Goal: Contribute content: Contribute content

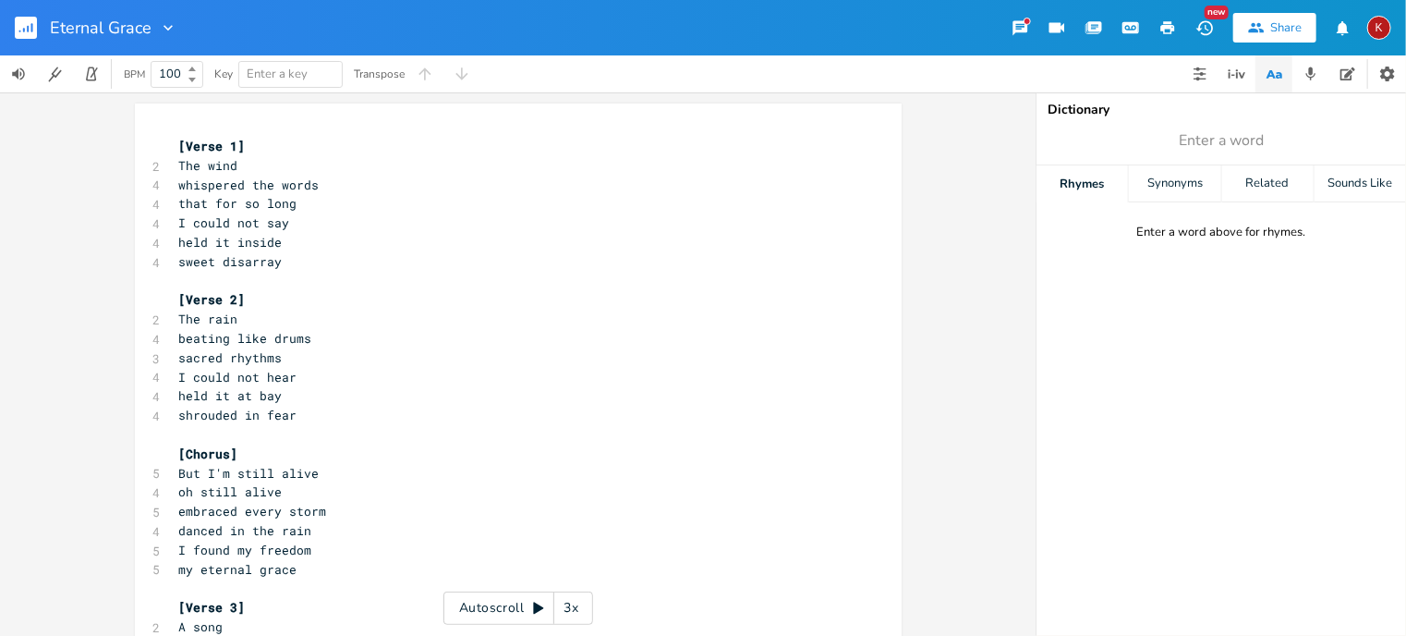
click at [29, 25] on rect "button" at bounding box center [26, 28] width 22 height 22
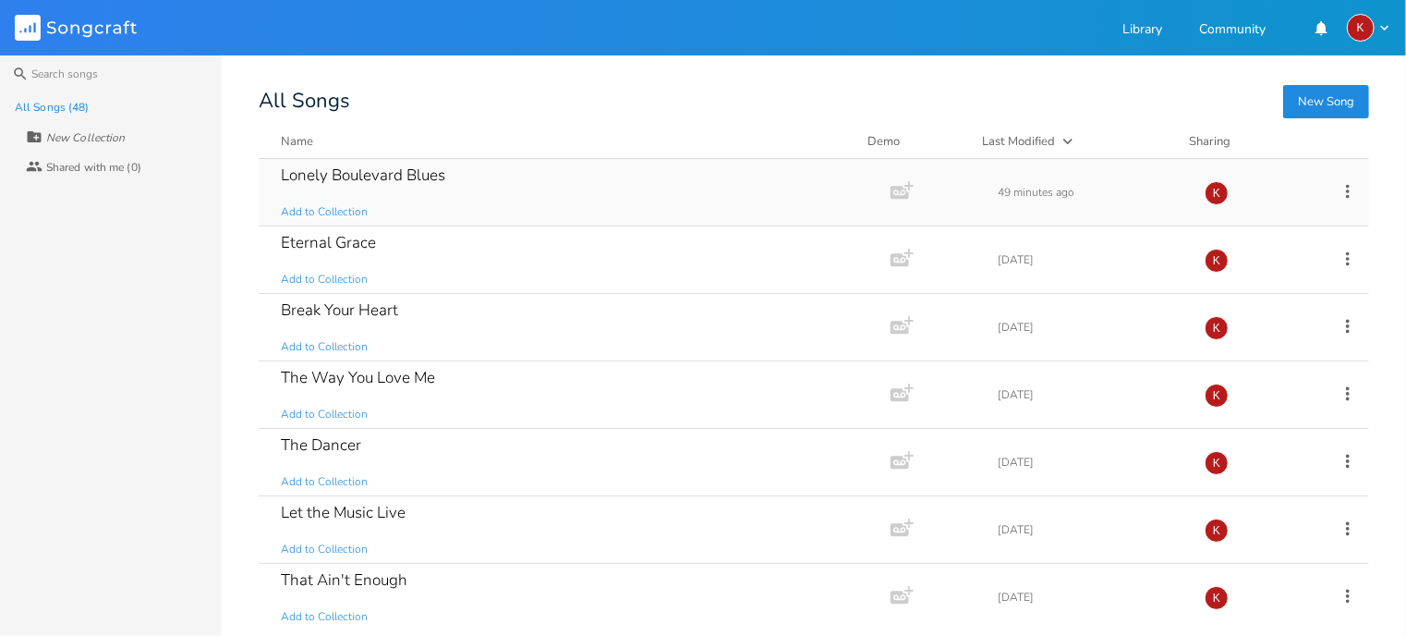
click at [427, 187] on div "Lonely Boulevard Blues Add to Collection" at bounding box center [571, 192] width 580 height 67
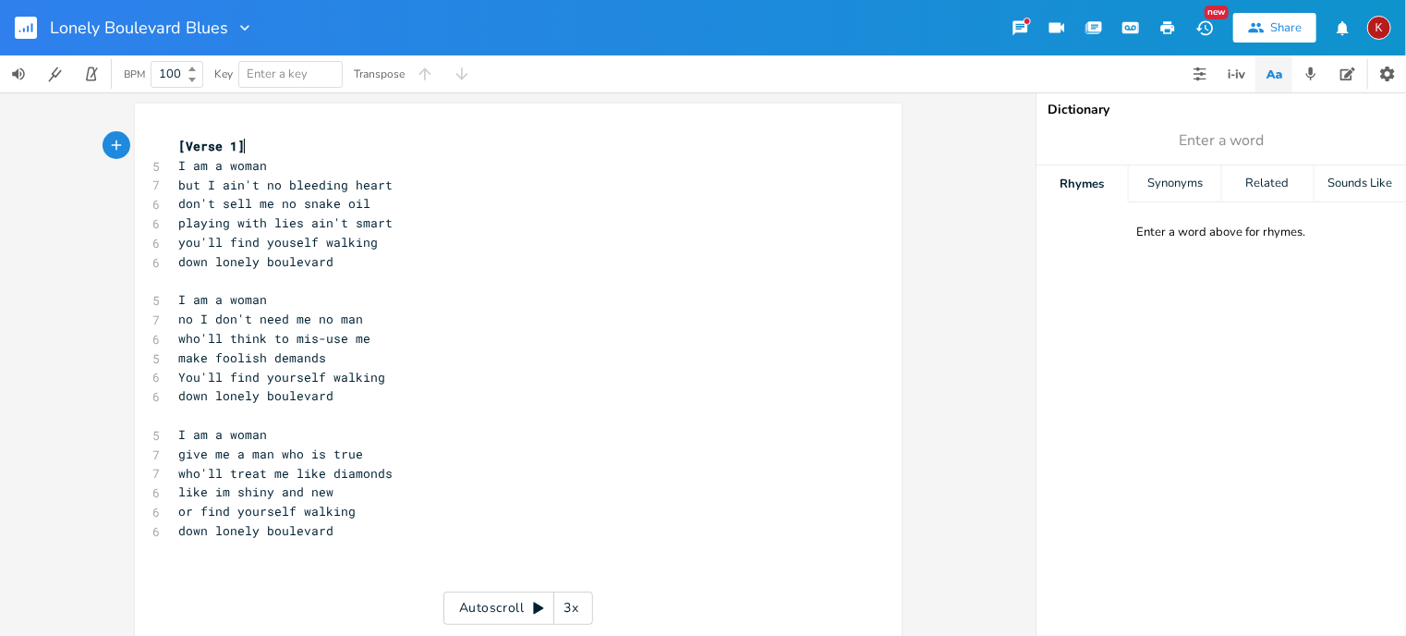
click at [343, 531] on pre "down lonely boulevard" at bounding box center [509, 530] width 667 height 19
type textarea "I am a woman"
type textarea "don't play me no fool"
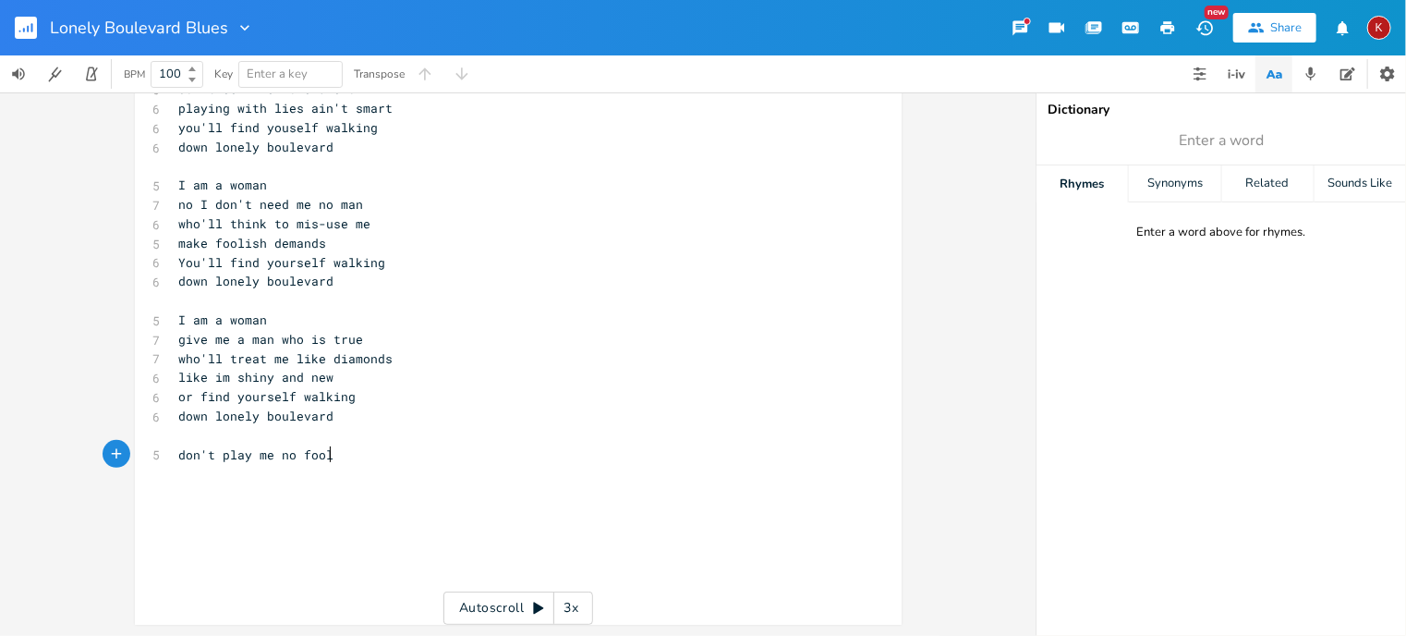
scroll to position [0, 0]
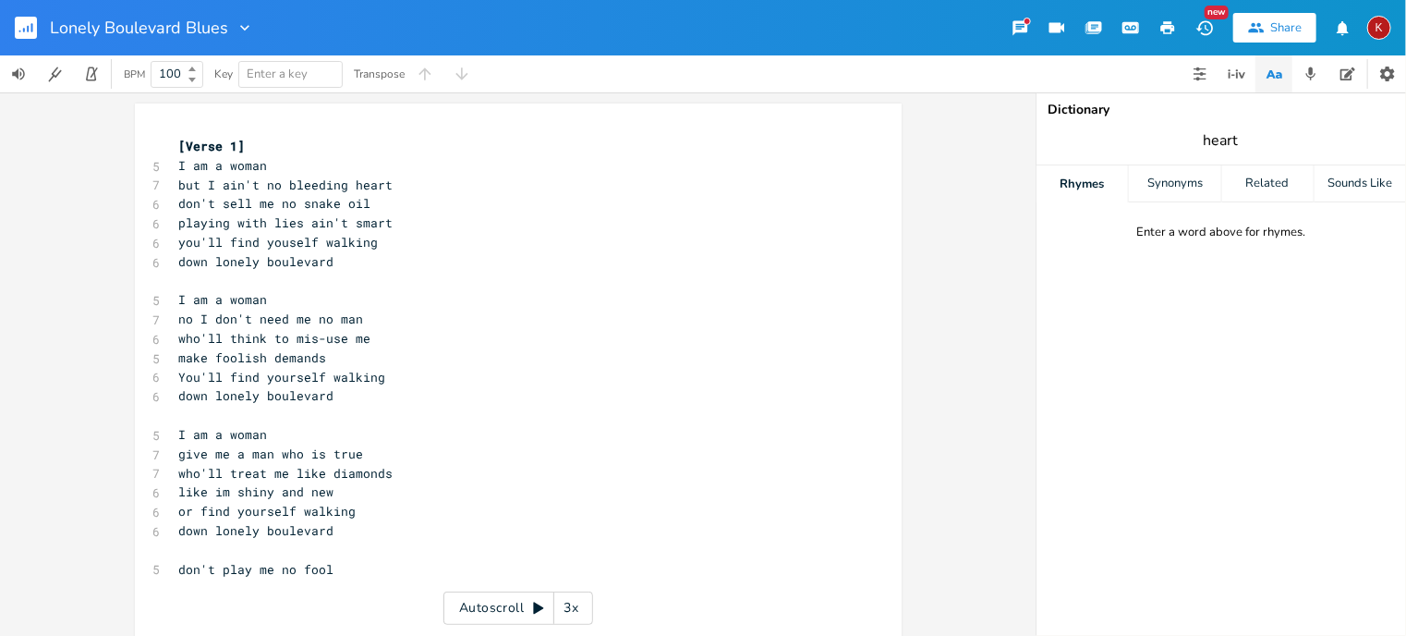
type input "heart"
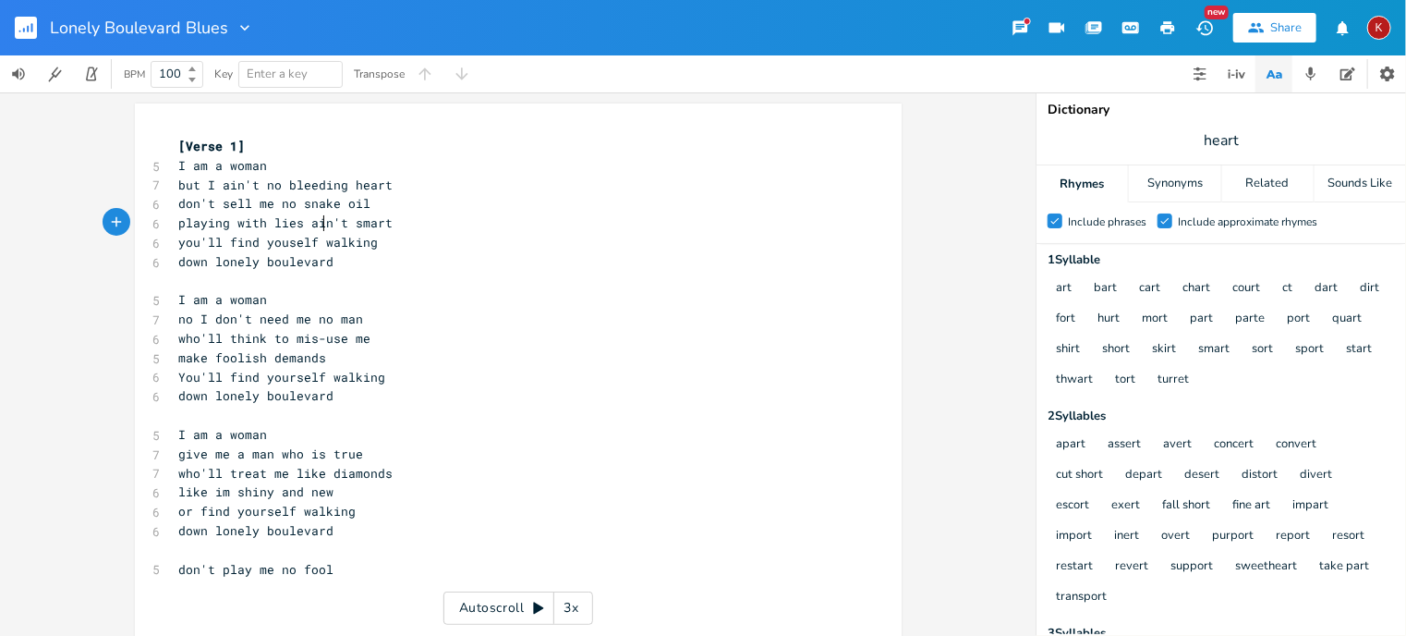
click at [314, 227] on span "playing with lies ain't smart" at bounding box center [286, 222] width 214 height 17
type textarea "to impart"
click at [188, 224] on span "playing with lies to impart" at bounding box center [279, 222] width 200 height 17
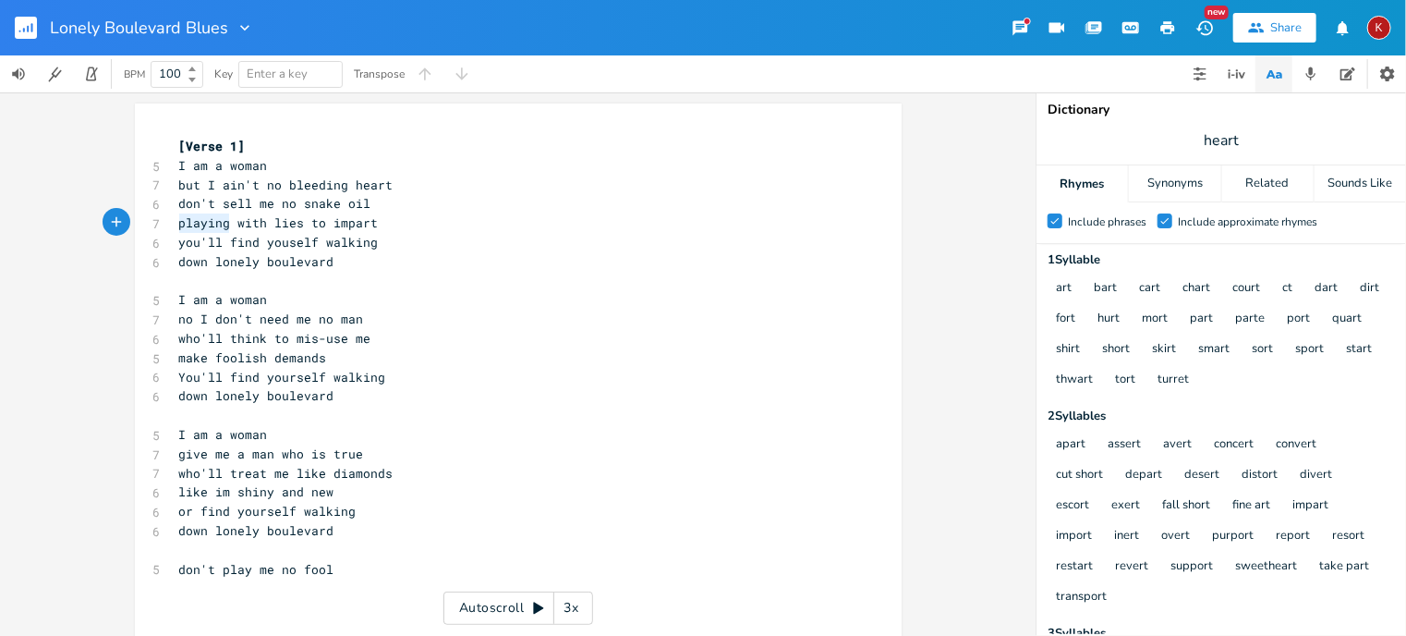
click at [188, 224] on span "playing with lies to impart" at bounding box center [279, 222] width 200 height 17
type textarea "make lying"
type textarea "' an art"
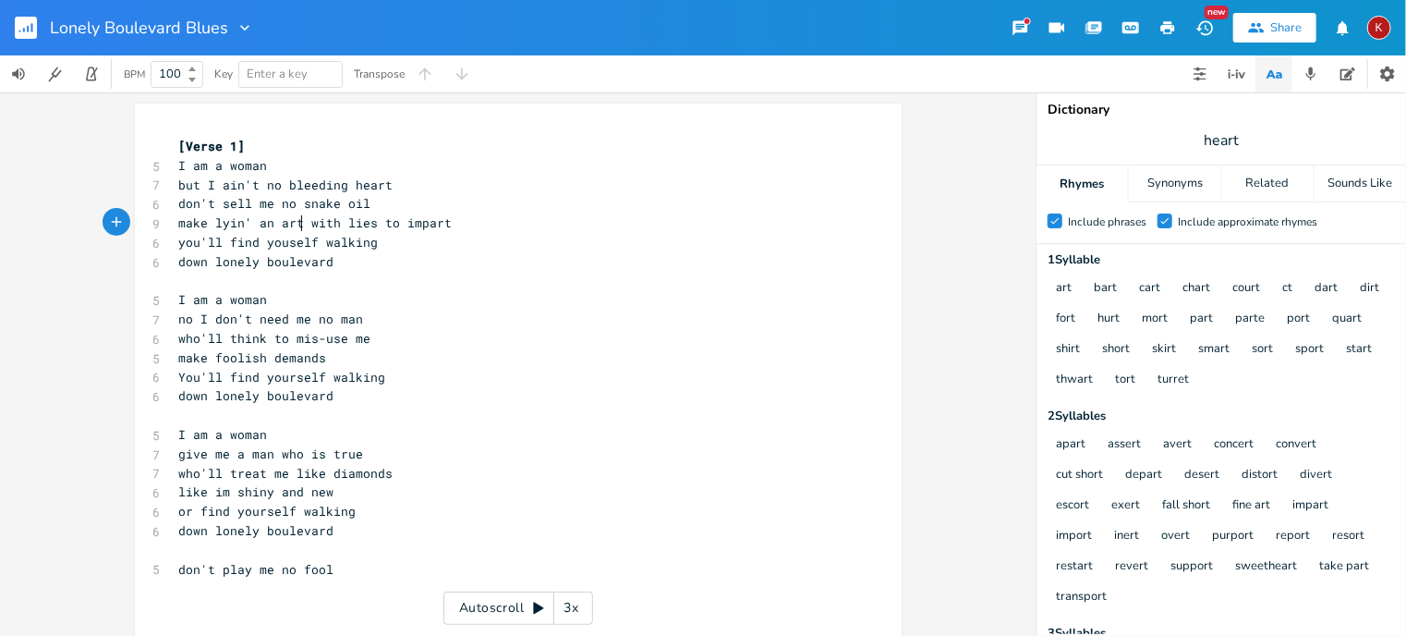
scroll to position [0, 37]
type textarea "e lyin."
type textarea "' your art"
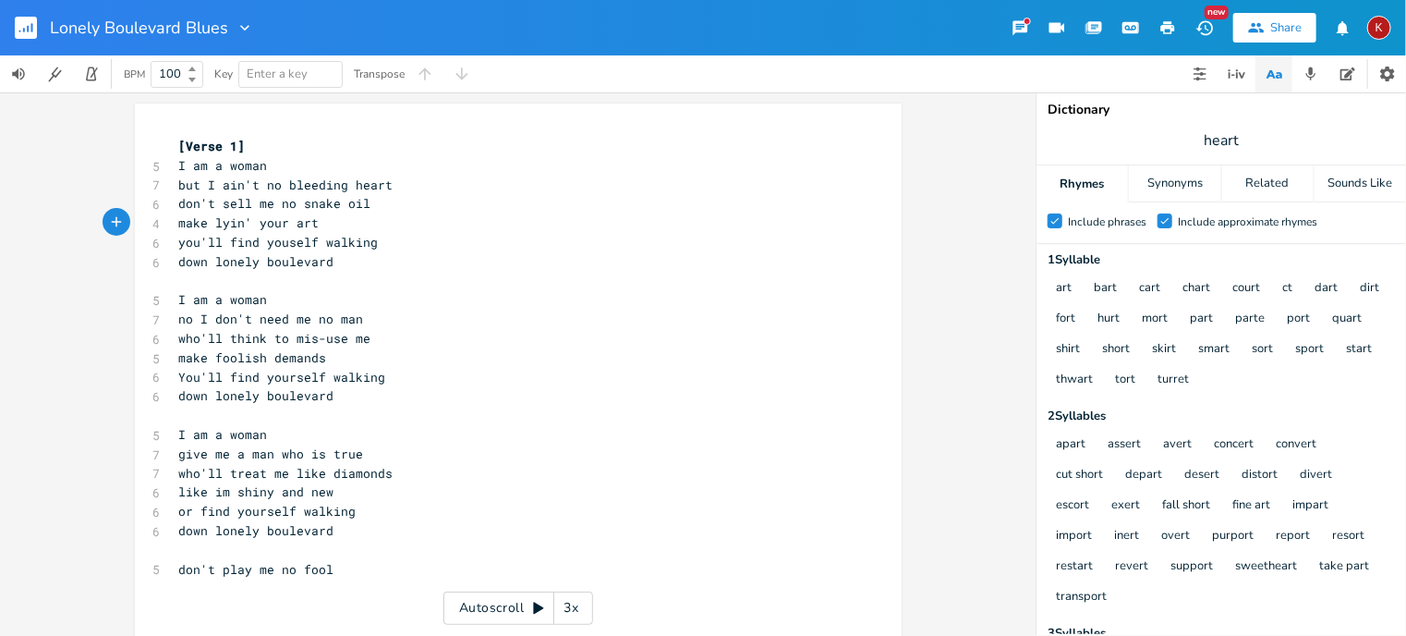
click at [179, 225] on span "make lyin' your art" at bounding box center [249, 222] width 140 height 17
type textarea "or"
click at [196, 317] on span "no I don't need me no man" at bounding box center [271, 318] width 185 height 17
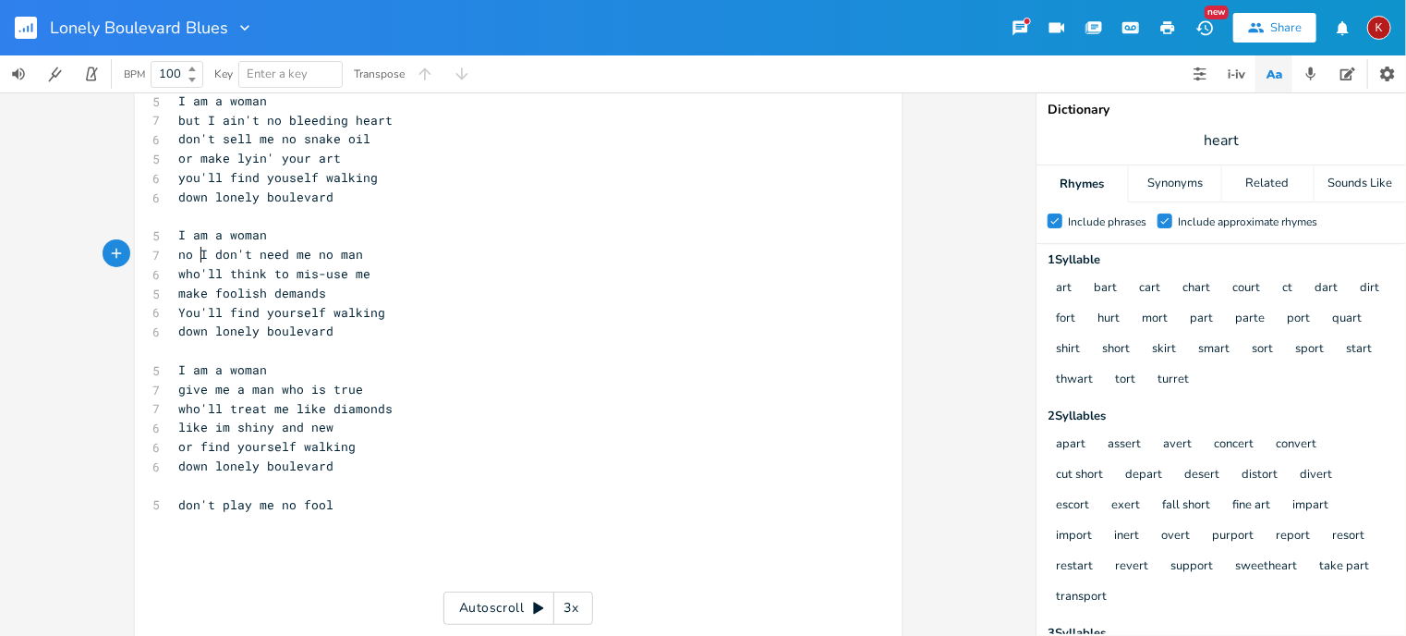
scroll to position [66, 0]
click at [216, 427] on span "like im shiny and new" at bounding box center [256, 426] width 155 height 17
type textarea "I'"
drag, startPoint x: 332, startPoint y: 500, endPoint x: 172, endPoint y: 498, distance: 159.8
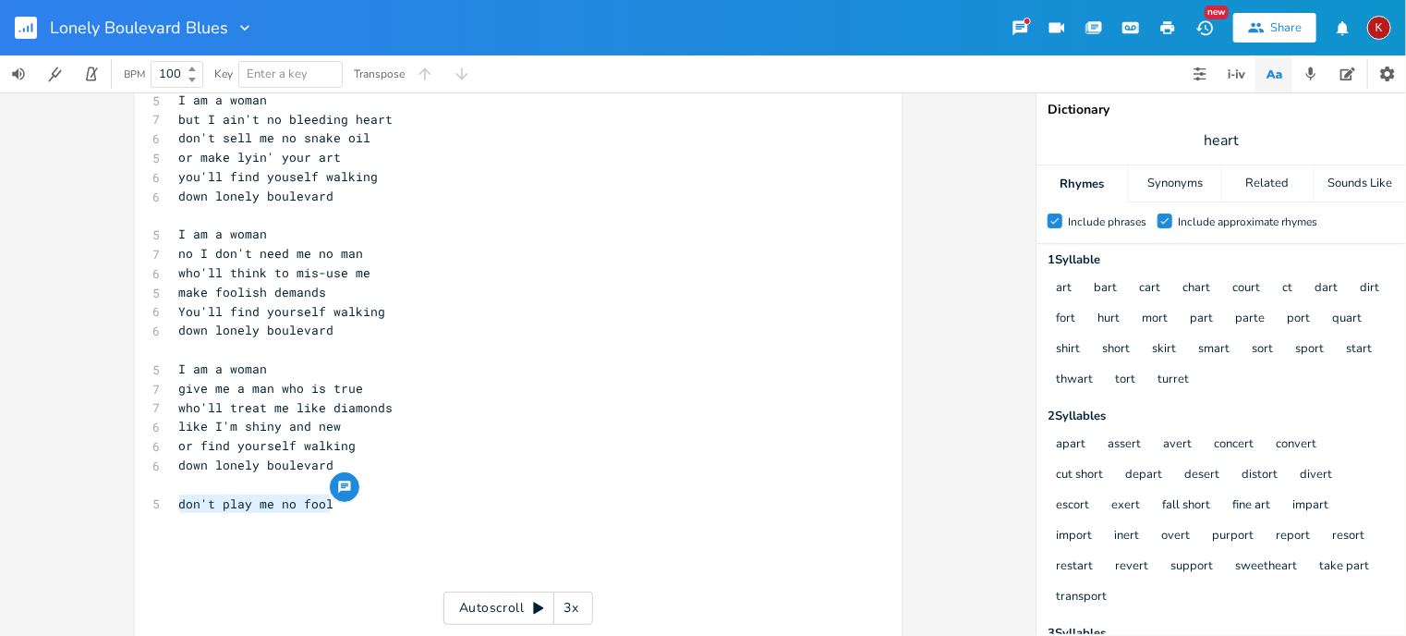
click at [176, 498] on pre "don't play me no fool" at bounding box center [509, 503] width 667 height 19
type textarea "I am a woman"
type textarea "show me a little respect"
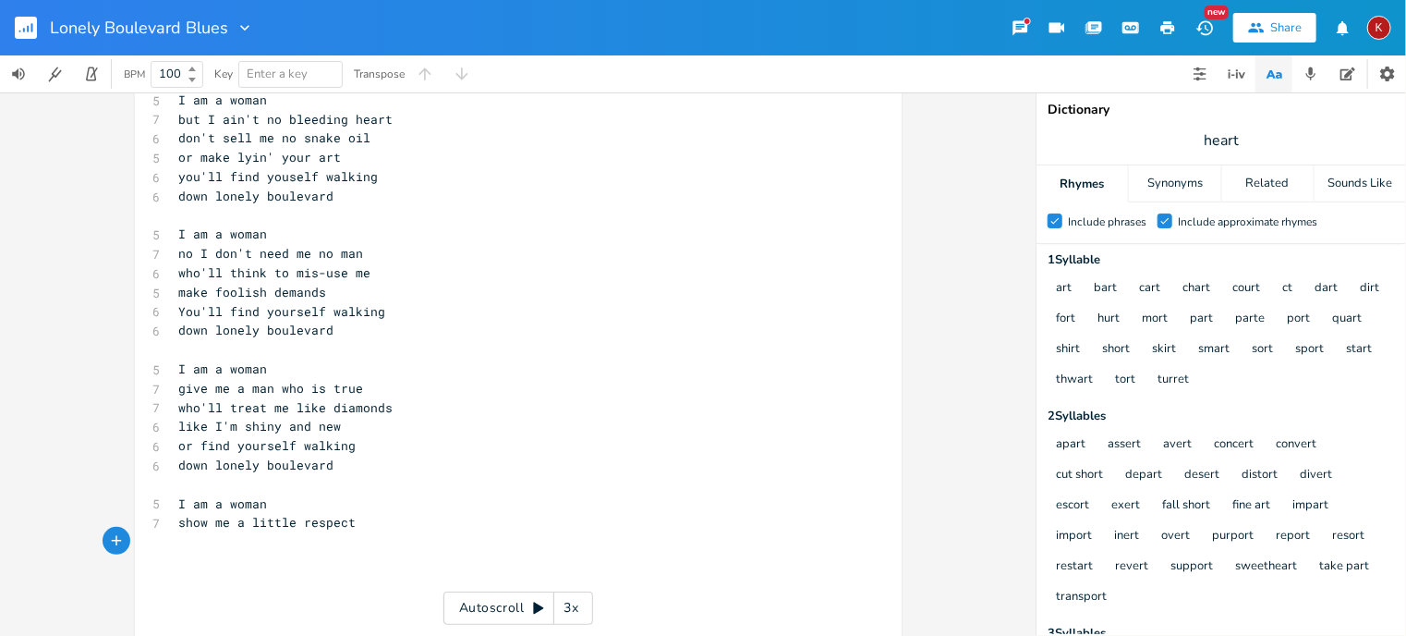
click at [222, 527] on span "show me a little respect" at bounding box center [267, 522] width 177 height 17
click at [179, 524] on span "show a little respect" at bounding box center [256, 522] width 155 height 17
type textarea "yeah,"
click at [373, 524] on pre "yeah, show a little respect" at bounding box center [509, 522] width 667 height 19
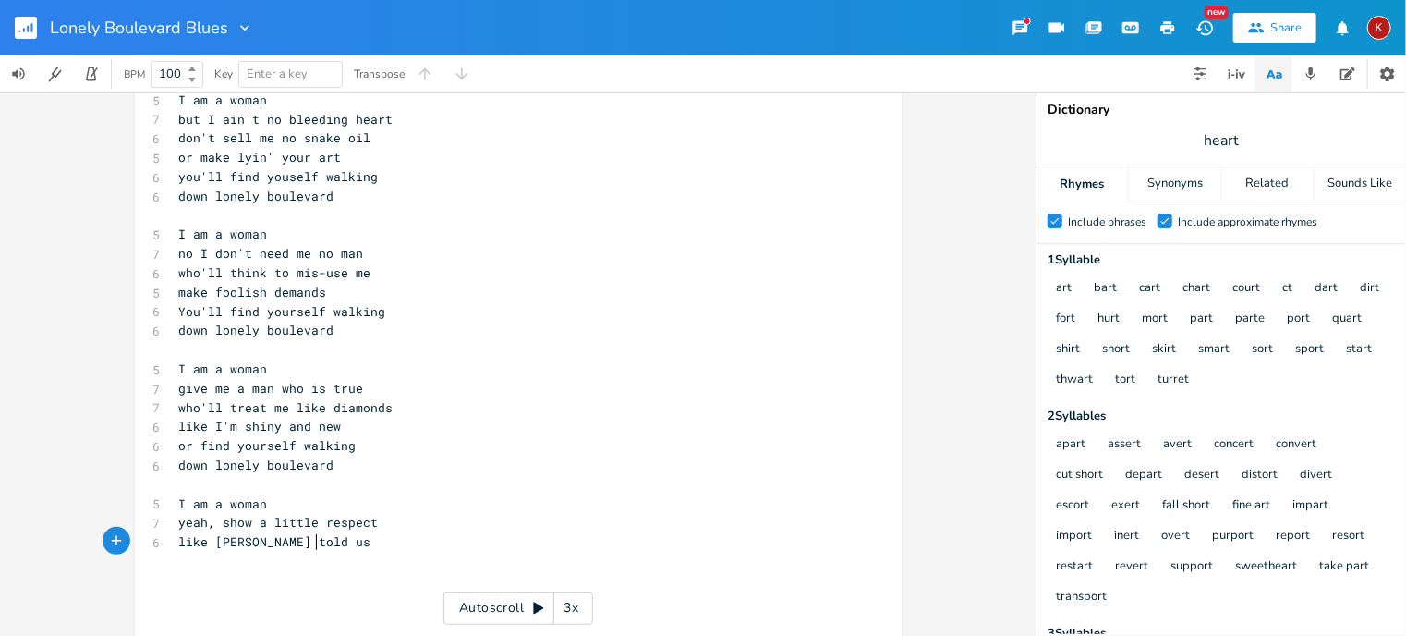
scroll to position [67, 0]
type textarea "like [PERSON_NAME] told us"
click at [1218, 139] on input "heart" at bounding box center [1221, 140] width 35 height 20
type input "respect"
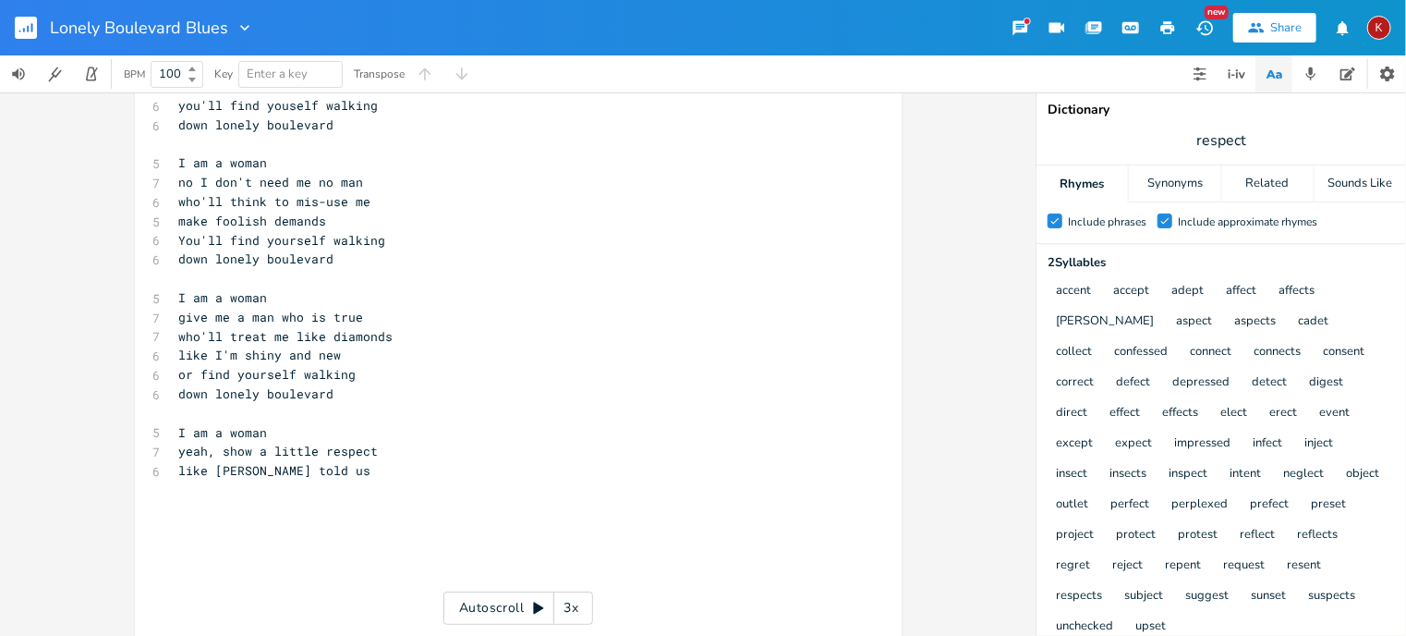
scroll to position [96, 0]
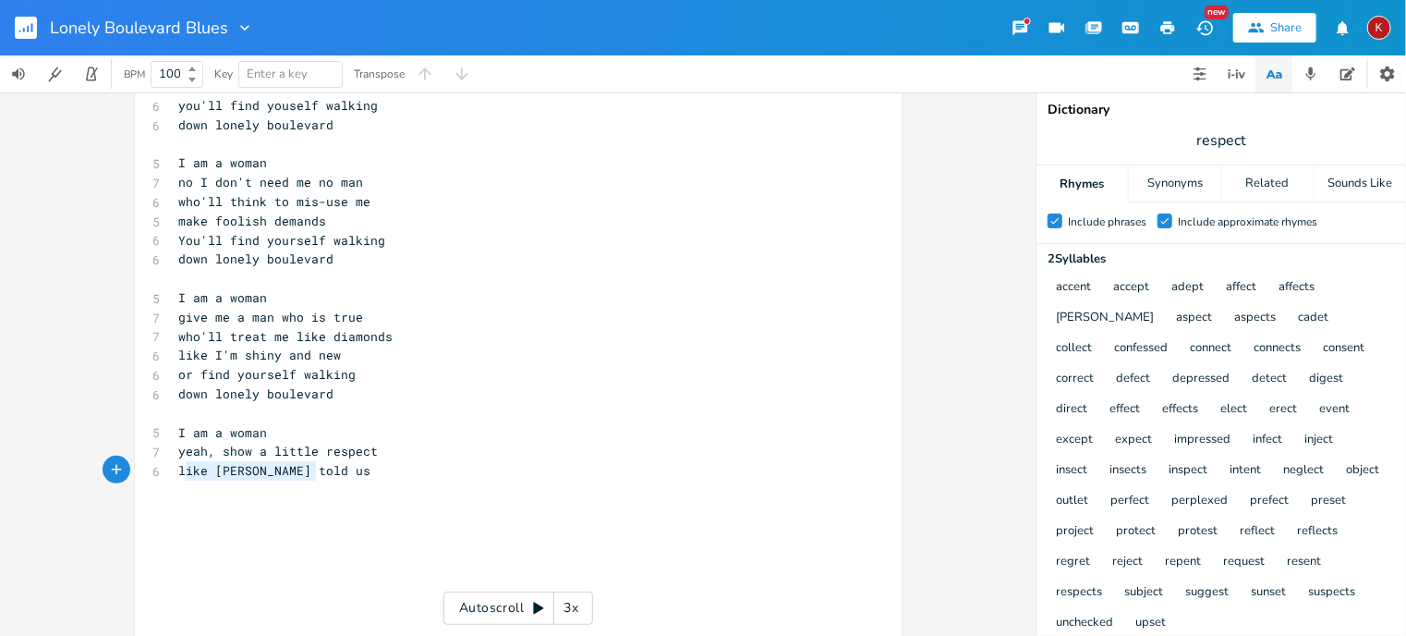
type textarea "like [PERSON_NAME] told us"
drag, startPoint x: 321, startPoint y: 468, endPoint x: 133, endPoint y: 469, distance: 188.5
click at [135, 469] on div "like [PERSON_NAME] told us x [Verse 1] 5 I am a woman [DEMOGRAPHIC_DATA] but I …" at bounding box center [518, 313] width 767 height 693
type textarea "it ain"
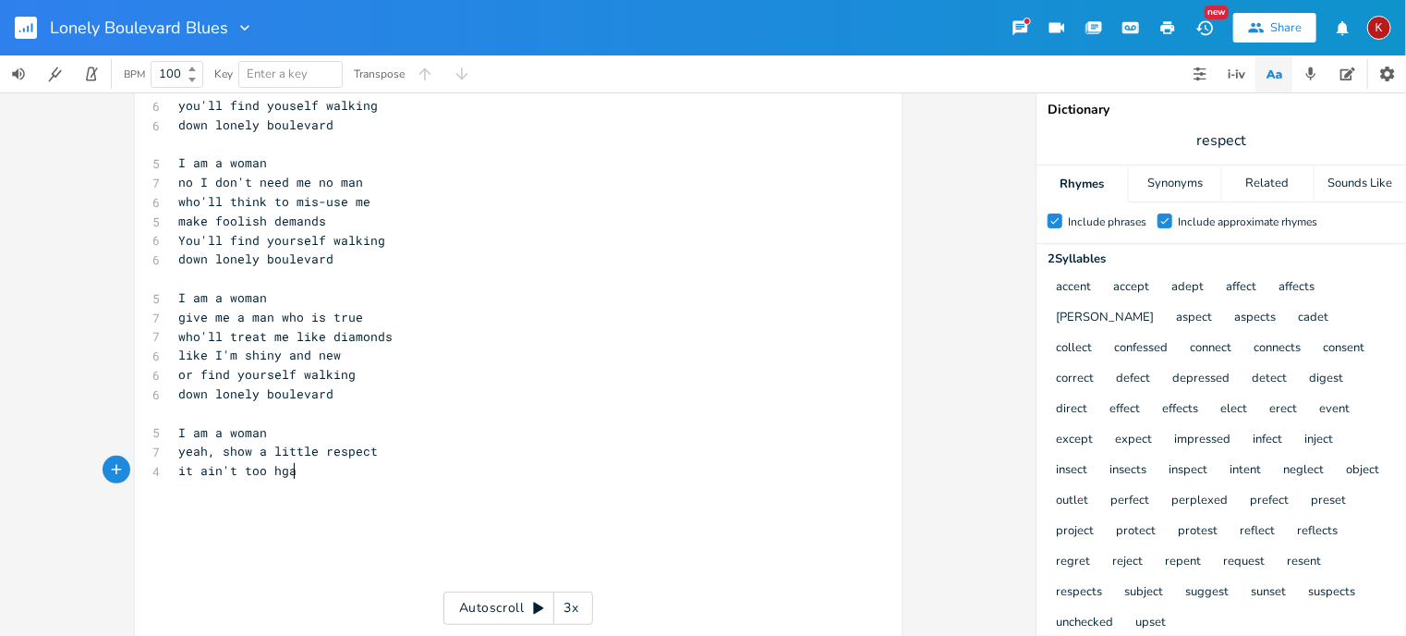
type textarea "'t too hgard"
click at [201, 475] on span "it ain't too hgard" at bounding box center [245, 470] width 133 height 17
type textarea "can't be"
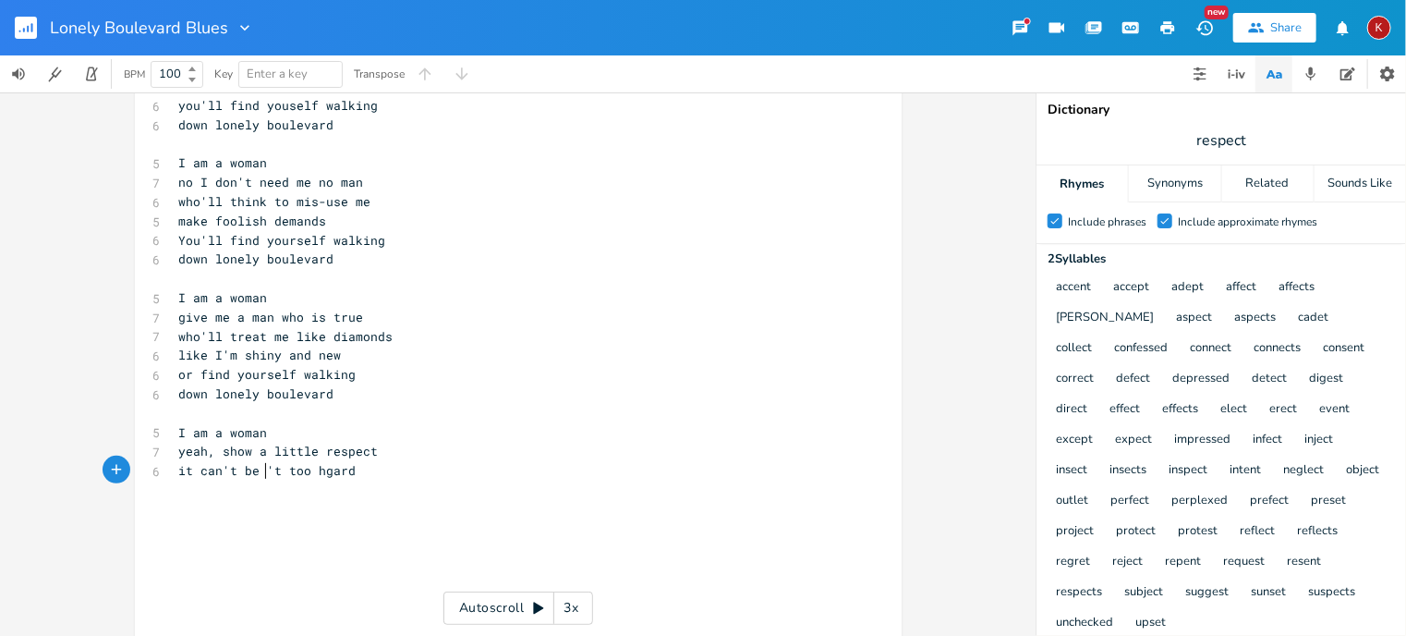
scroll to position [0, 44]
click at [306, 473] on span "it can't be too hgard" at bounding box center [256, 470] width 155 height 17
click at [325, 471] on pre "it can't be too hard" at bounding box center [509, 470] width 667 height 19
type textarea "you dont want t"
type textarea "no regrets"
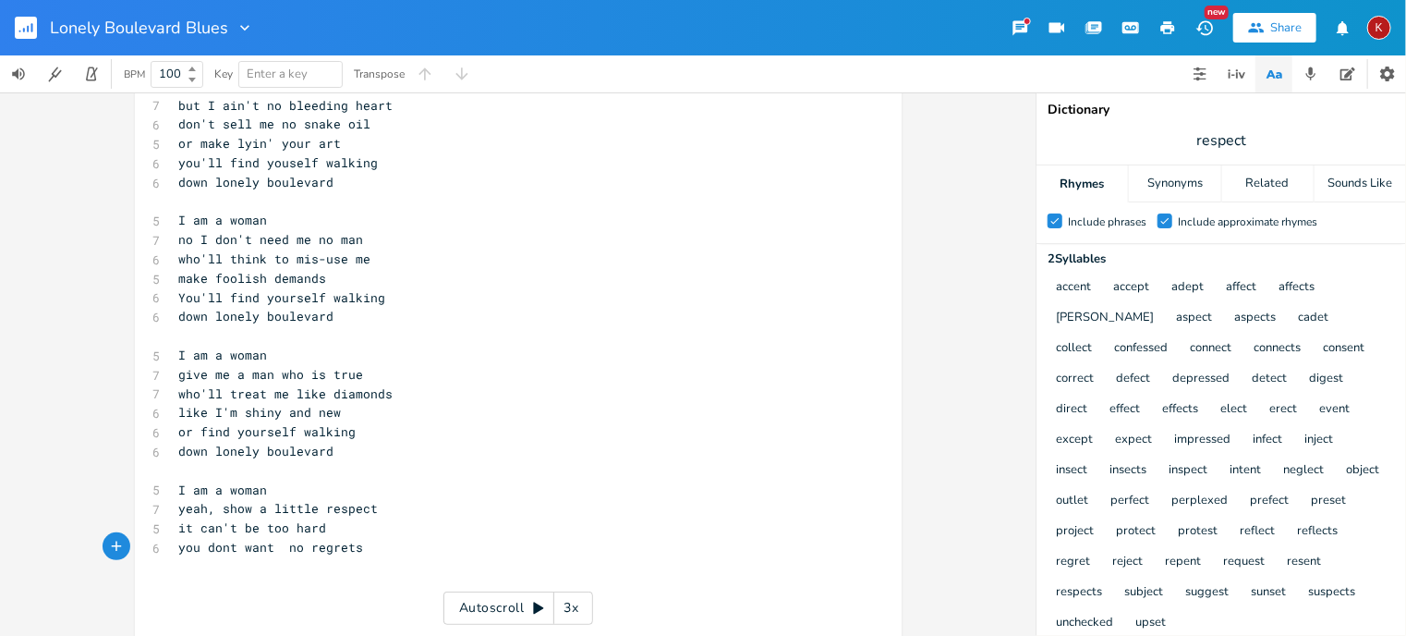
scroll to position [87, 0]
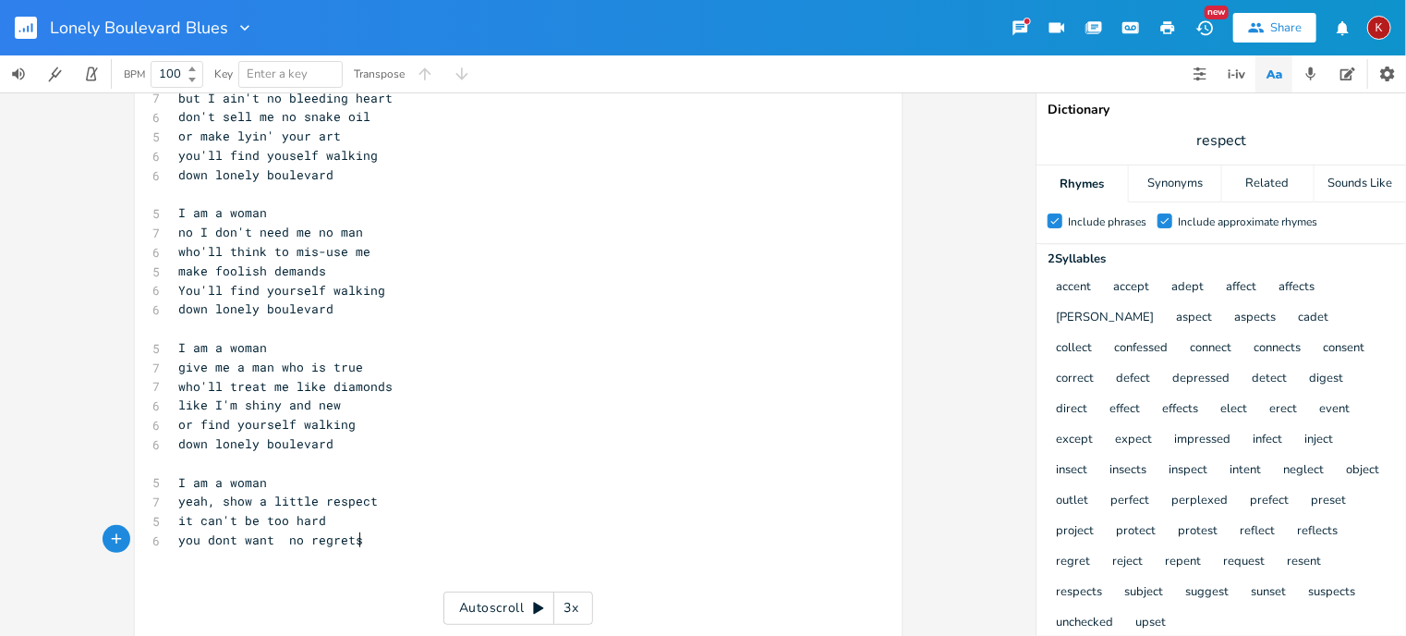
click at [179, 524] on span "it can't be too hard" at bounding box center [253, 520] width 148 height 17
type textarea "surely it ain't that"
click at [274, 540] on span "you dont want no regrets" at bounding box center [271, 539] width 185 height 17
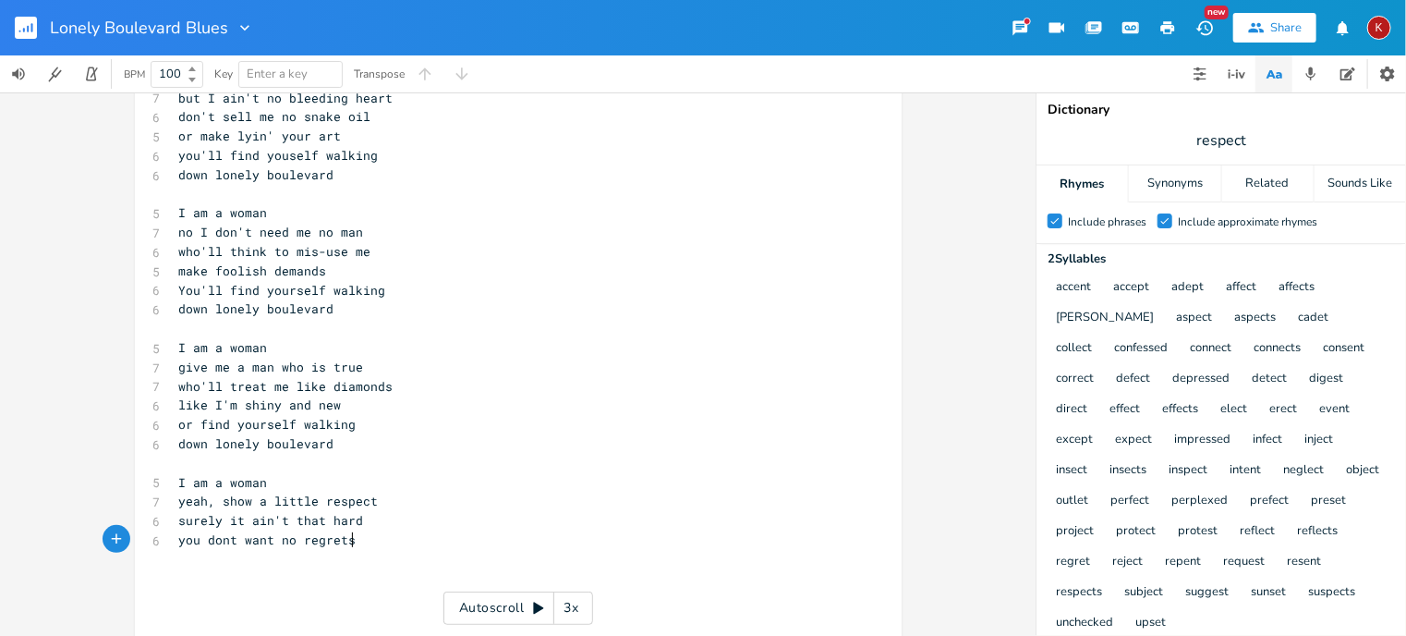
click at [358, 542] on pre "you dont want no regrets" at bounding box center [509, 539] width 667 height 19
type textarea "or find yourself walking down lonely boulevard"
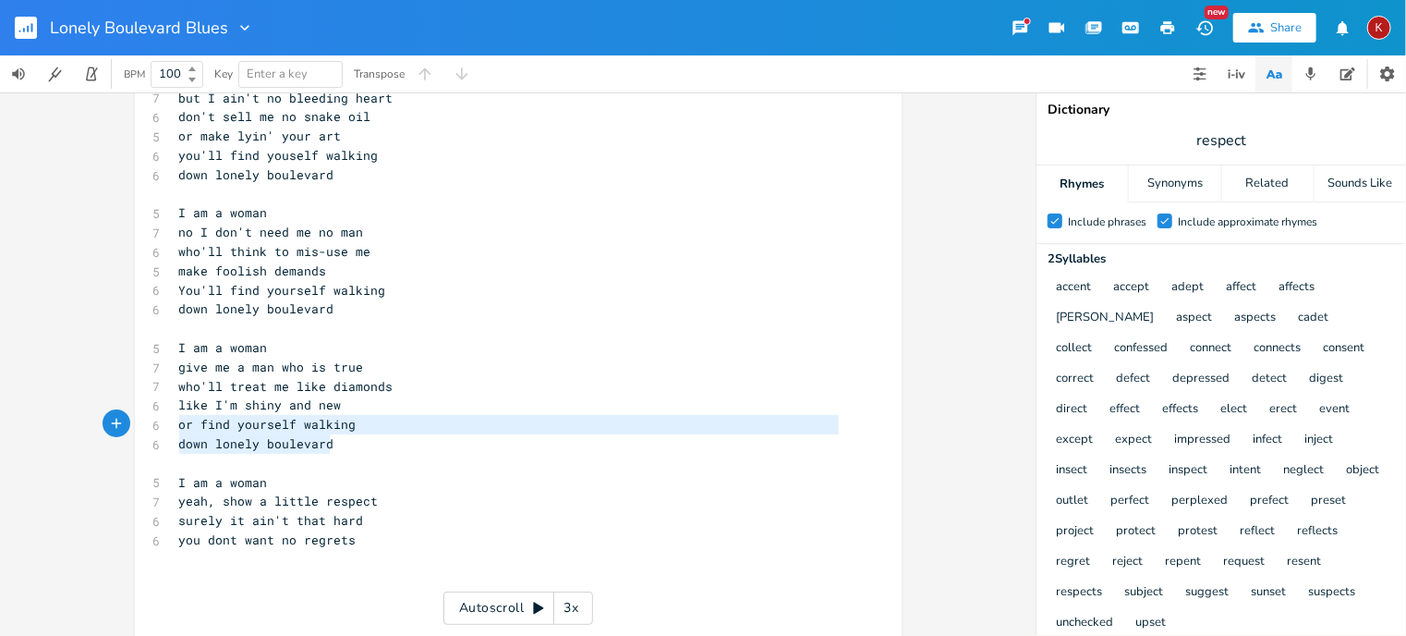
drag, startPoint x: 329, startPoint y: 448, endPoint x: 170, endPoint y: 426, distance: 160.4
click at [176, 426] on div "[Verse 1] 5 I am a woman [DEMOGRAPHIC_DATA] but I ain't no bleeding heart 6 don…" at bounding box center [509, 386] width 667 height 673
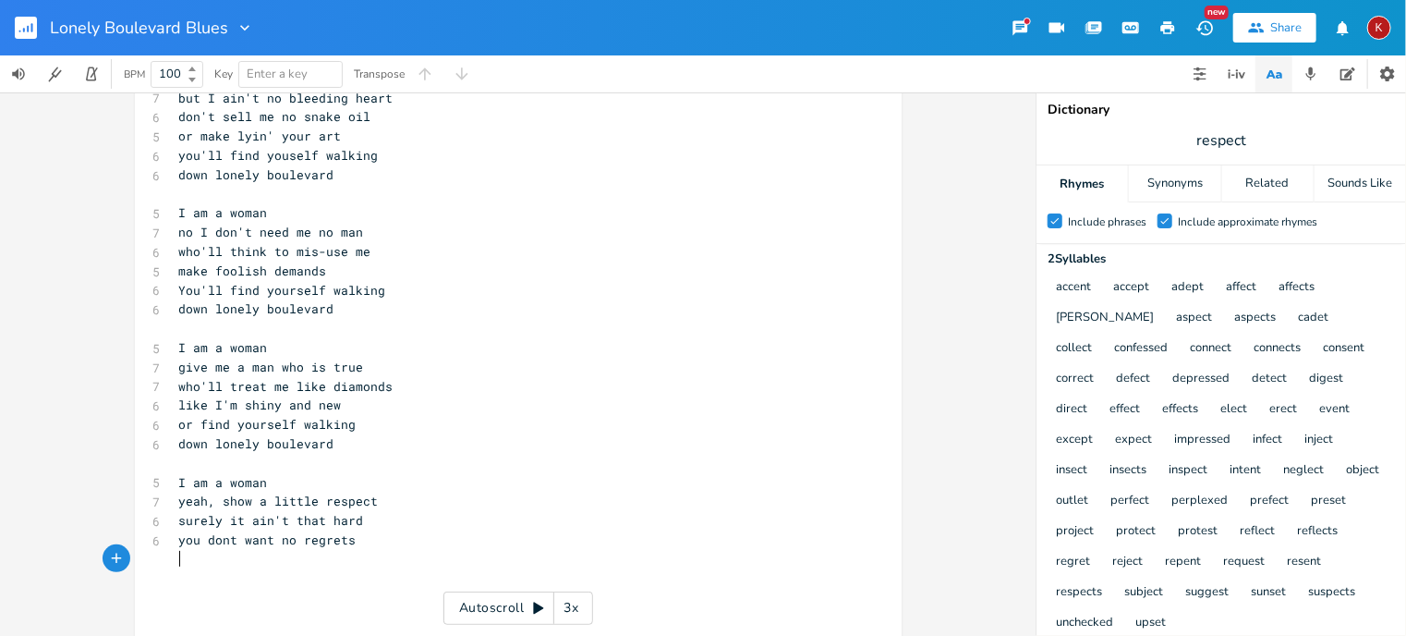
click at [178, 557] on pre "​" at bounding box center [509, 559] width 667 height 19
drag, startPoint x: 370, startPoint y: 561, endPoint x: 199, endPoint y: 560, distance: 170.9
click at [199, 560] on pre "or find yourself walking" at bounding box center [509, 559] width 667 height 19
type textarea "take alon"
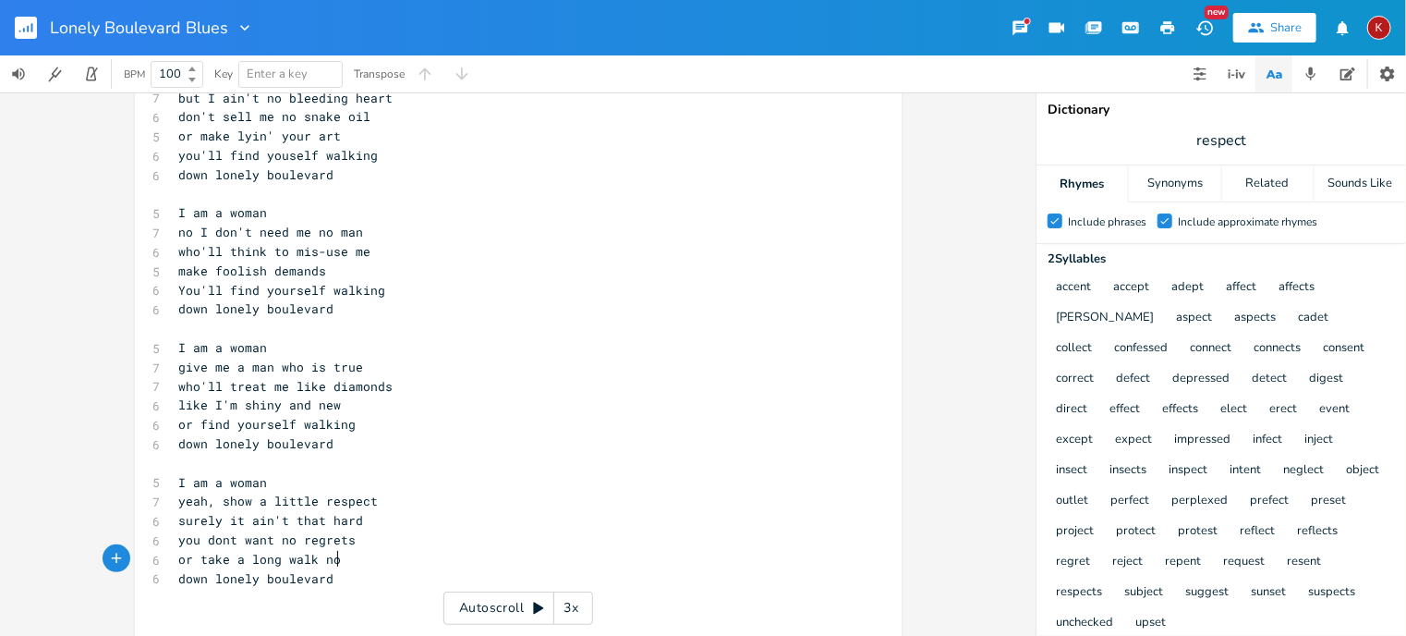
type textarea "long walk now"
click at [229, 564] on span "or take a long walk now" at bounding box center [264, 559] width 170 height 17
type textarea "you a'walking"
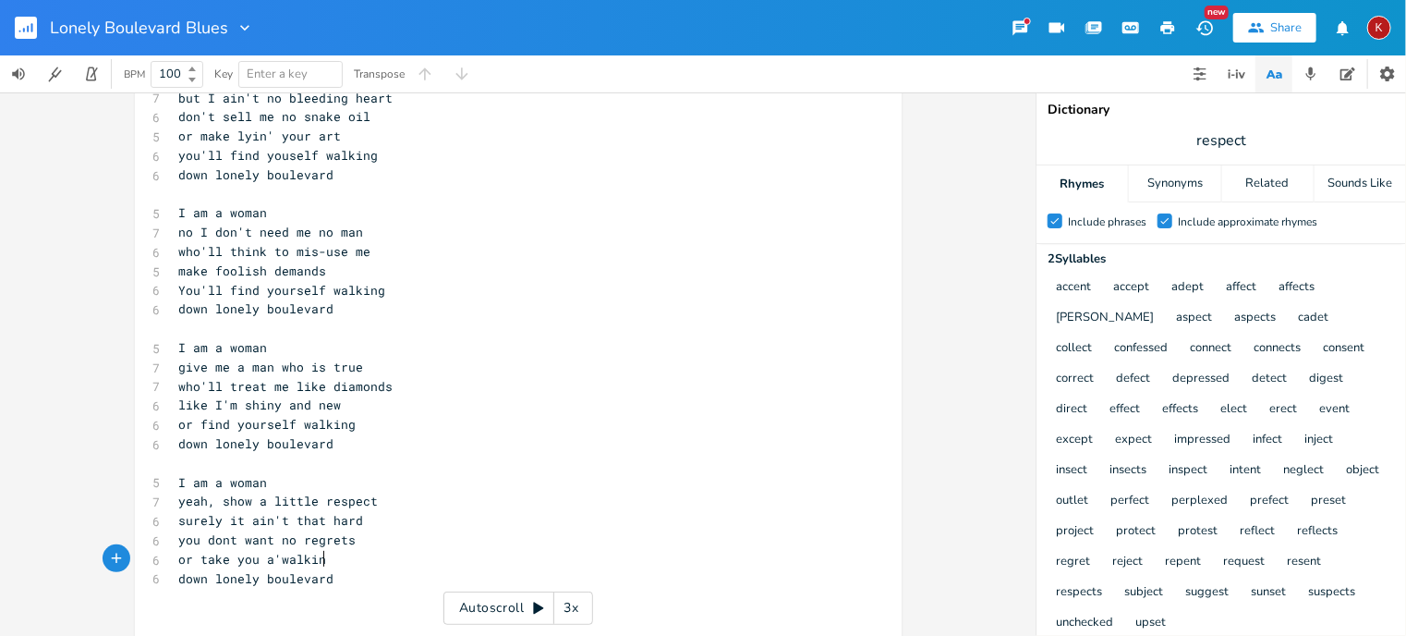
type textarea "'"
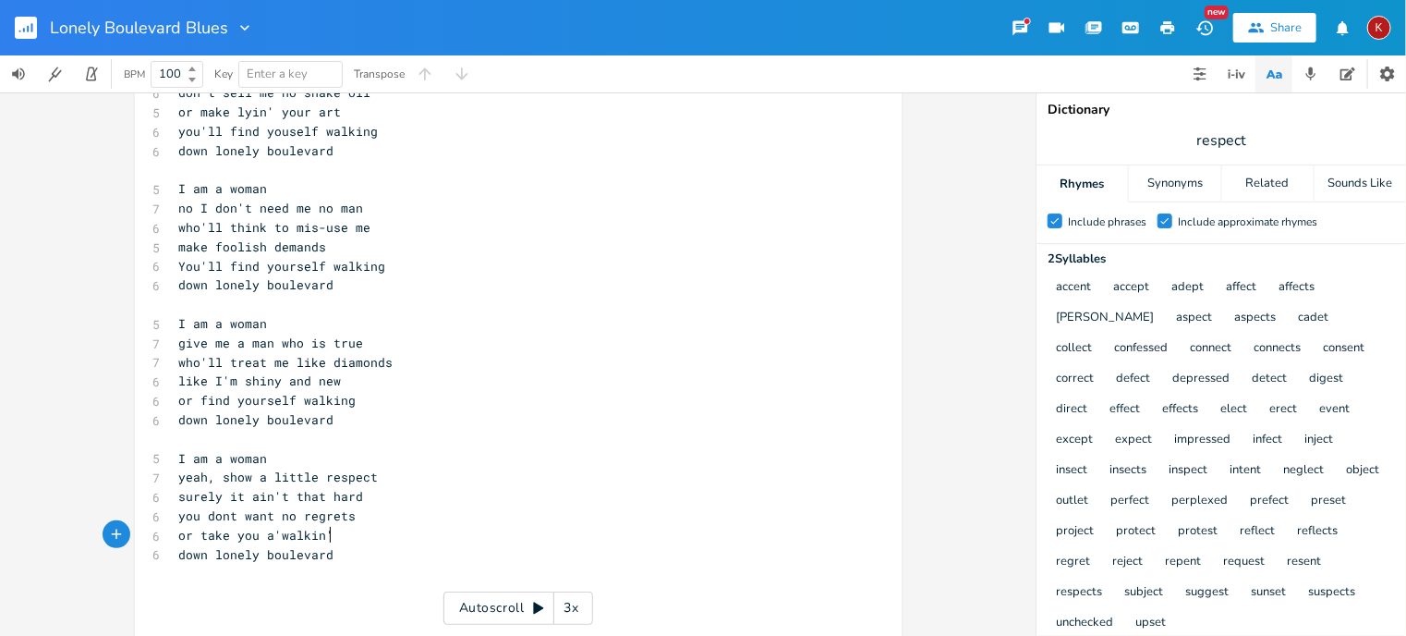
scroll to position [115, 0]
click at [211, 533] on span "or take you a'walkin'" at bounding box center [256, 531] width 155 height 17
type textarea "you'l"
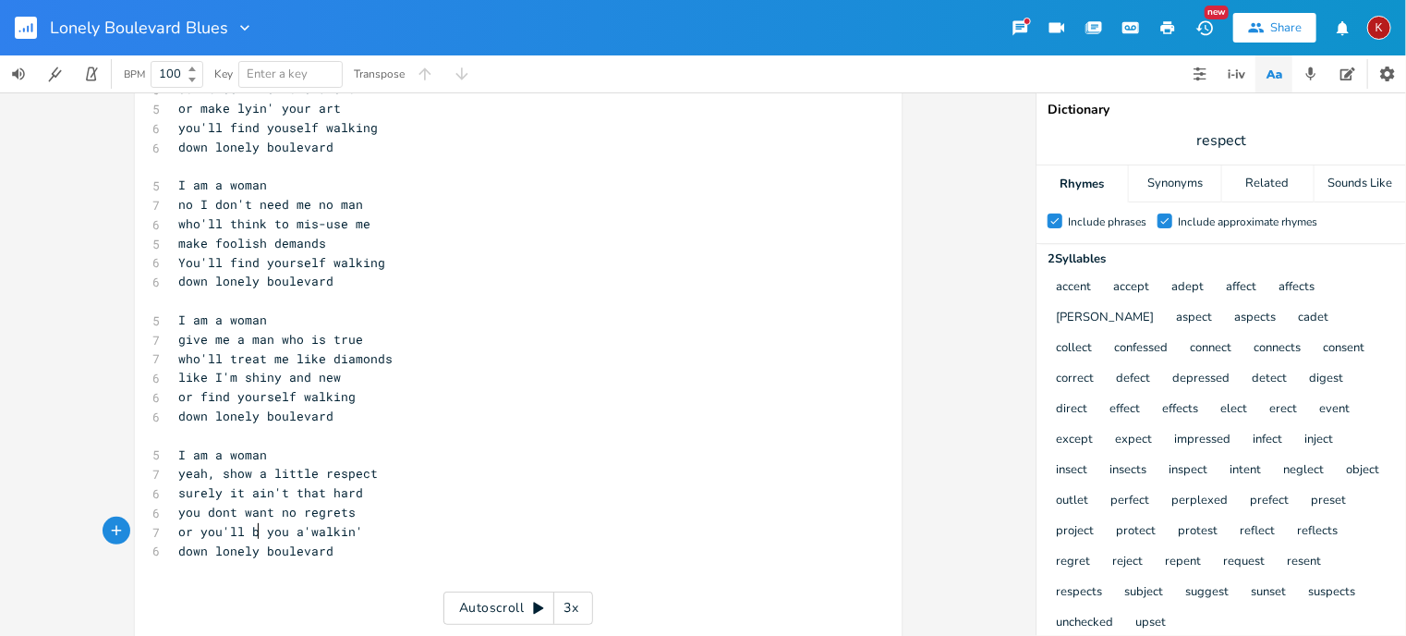
type textarea "l be"
click at [223, 516] on span "you dont want no regrets" at bounding box center [267, 511] width 177 height 17
type textarea "'"
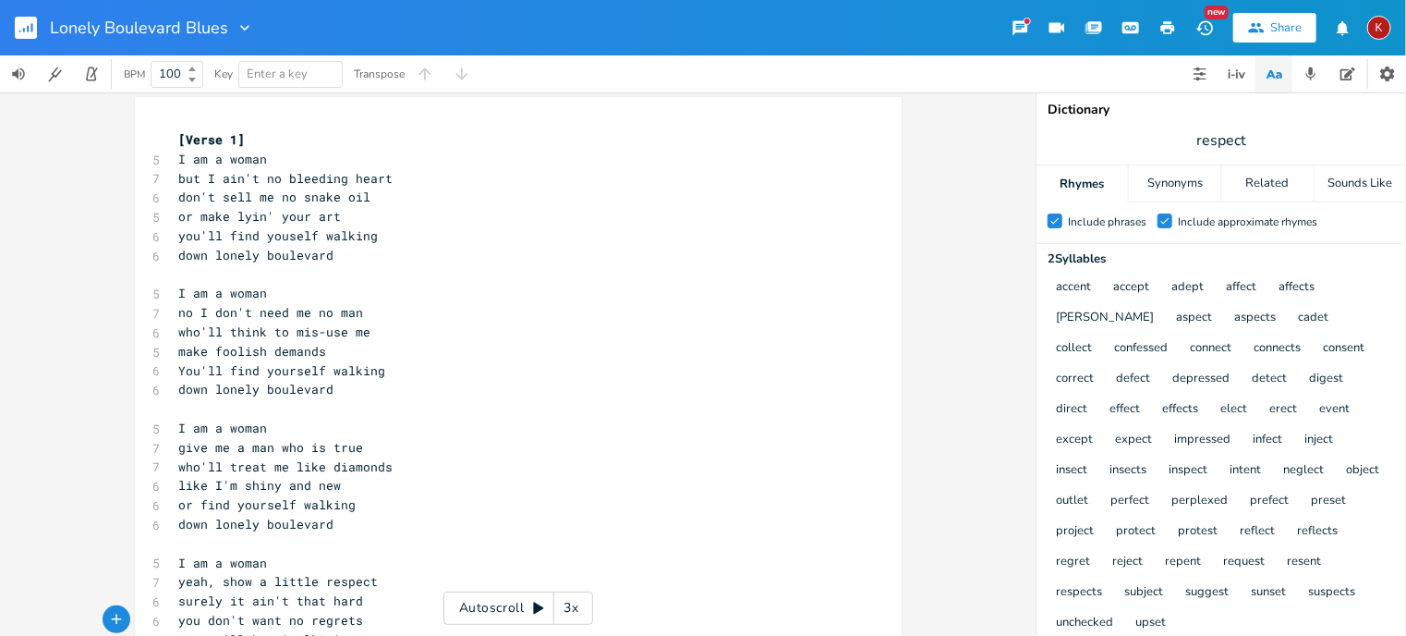
scroll to position [6, 0]
click at [342, 215] on pre "or make lyin' your art" at bounding box center [509, 216] width 667 height 19
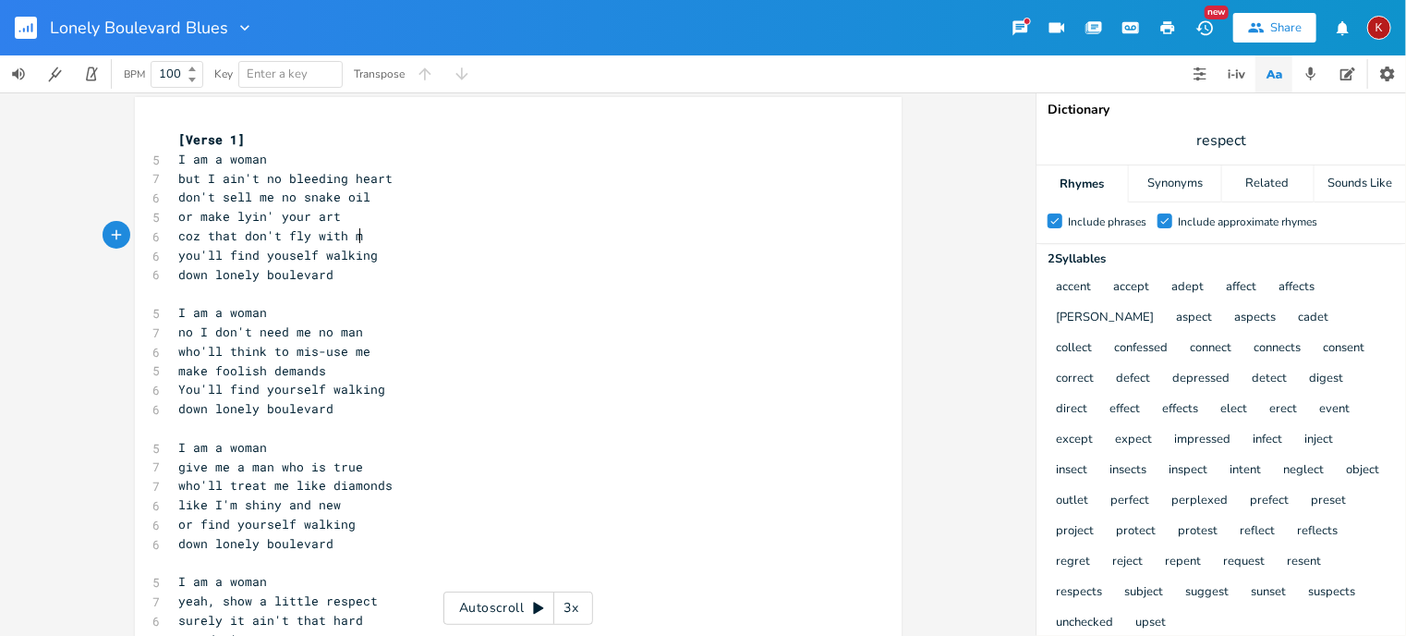
scroll to position [0, 139]
type textarea "coz that don't fly with me"
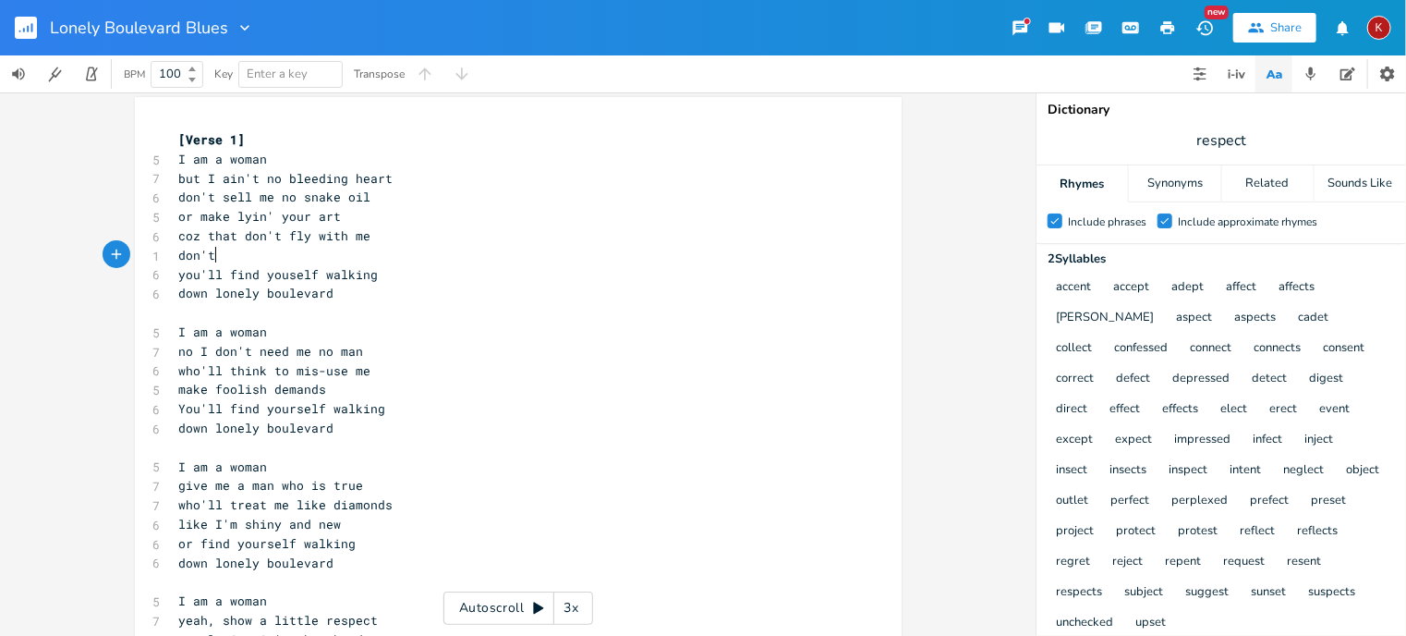
scroll to position [0, 30]
type textarea "don't fly at all"
click at [329, 394] on pre "make foolish demands" at bounding box center [509, 389] width 667 height 19
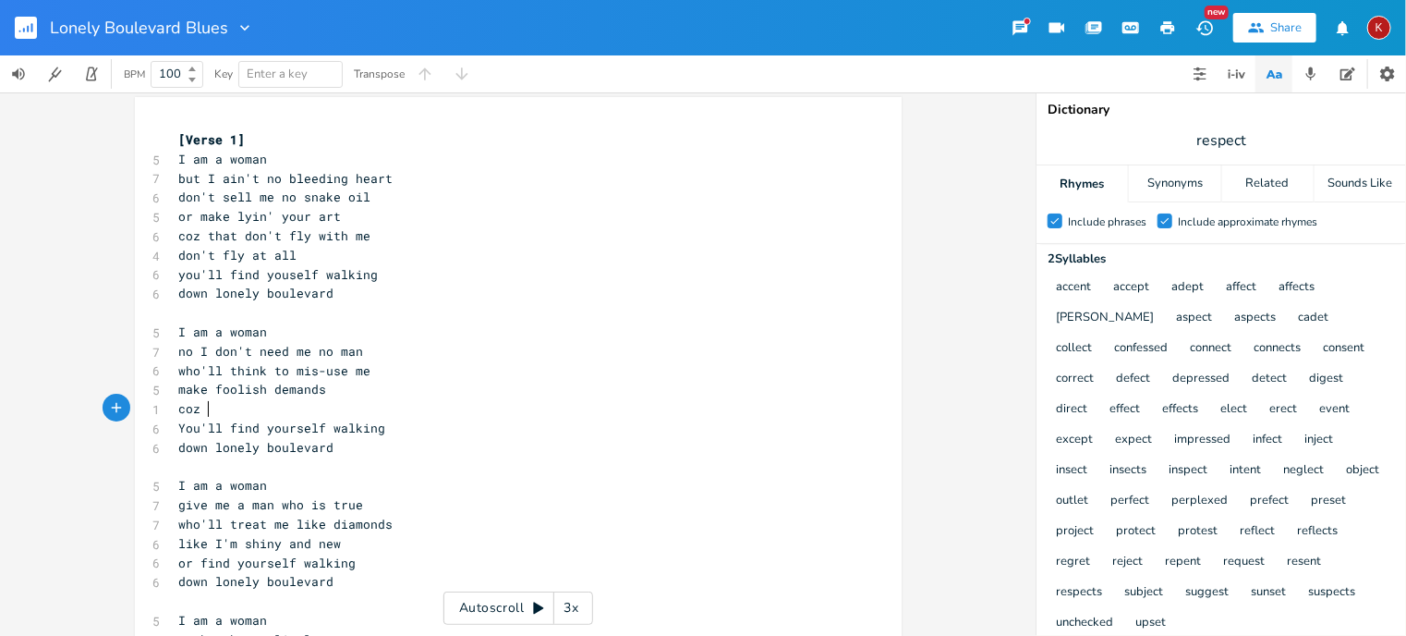
scroll to position [0, 19]
type textarea "coz I've done my time"
click at [295, 406] on span "coz I've done my time" at bounding box center [256, 408] width 155 height 17
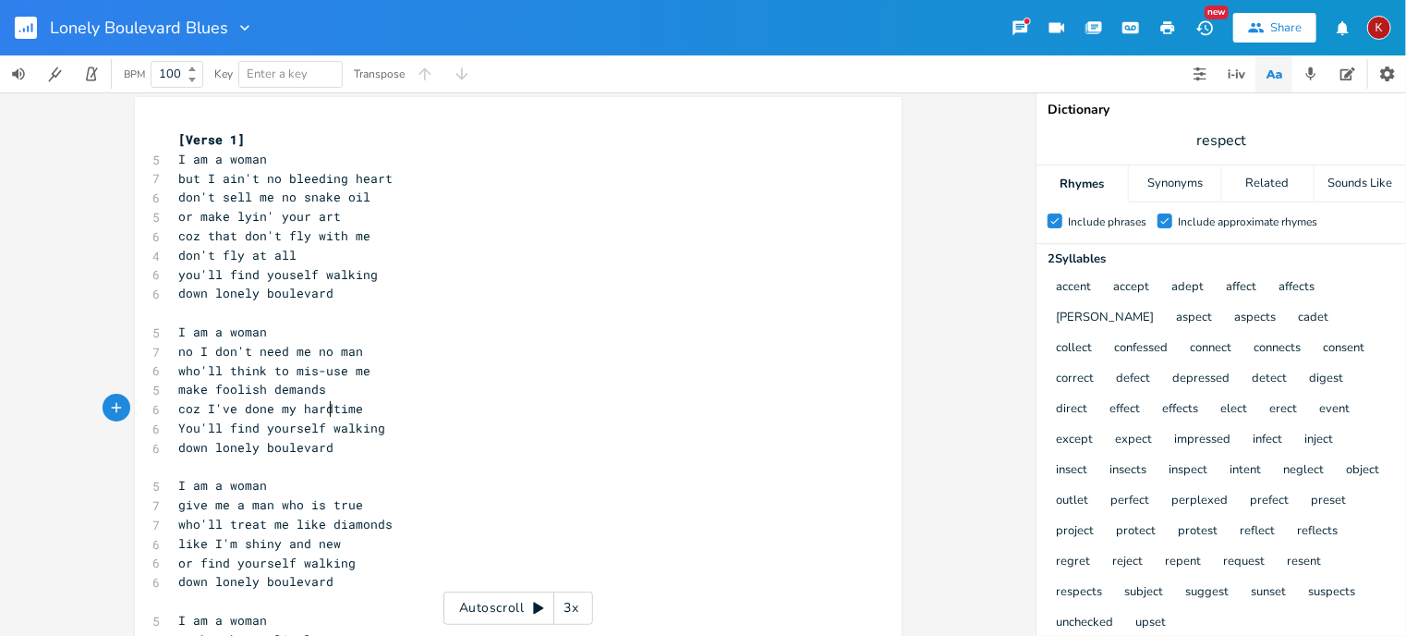
type textarea "hard"
click at [373, 409] on pre "coz I've done my hard time" at bounding box center [509, 408] width 667 height 19
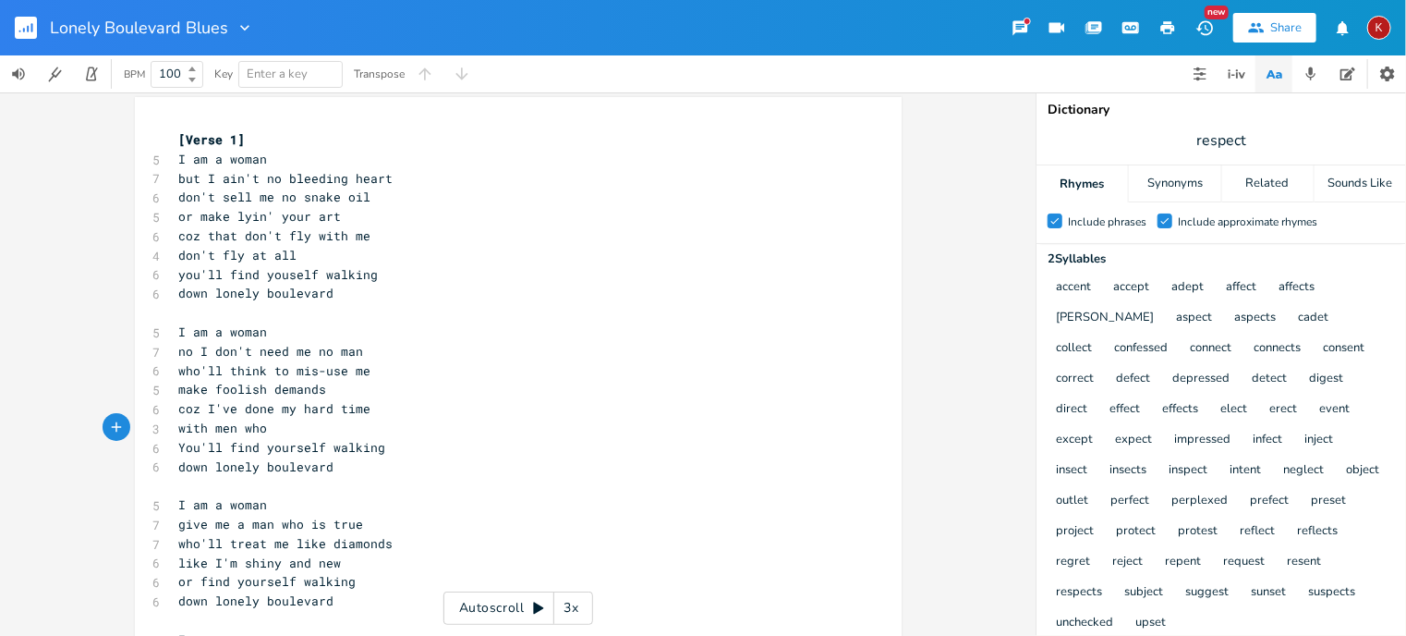
scroll to position [0, 81]
type textarea "with men who play hard"
click at [309, 410] on span "coz I've done my hard time" at bounding box center [275, 408] width 192 height 17
type textarea "hard"
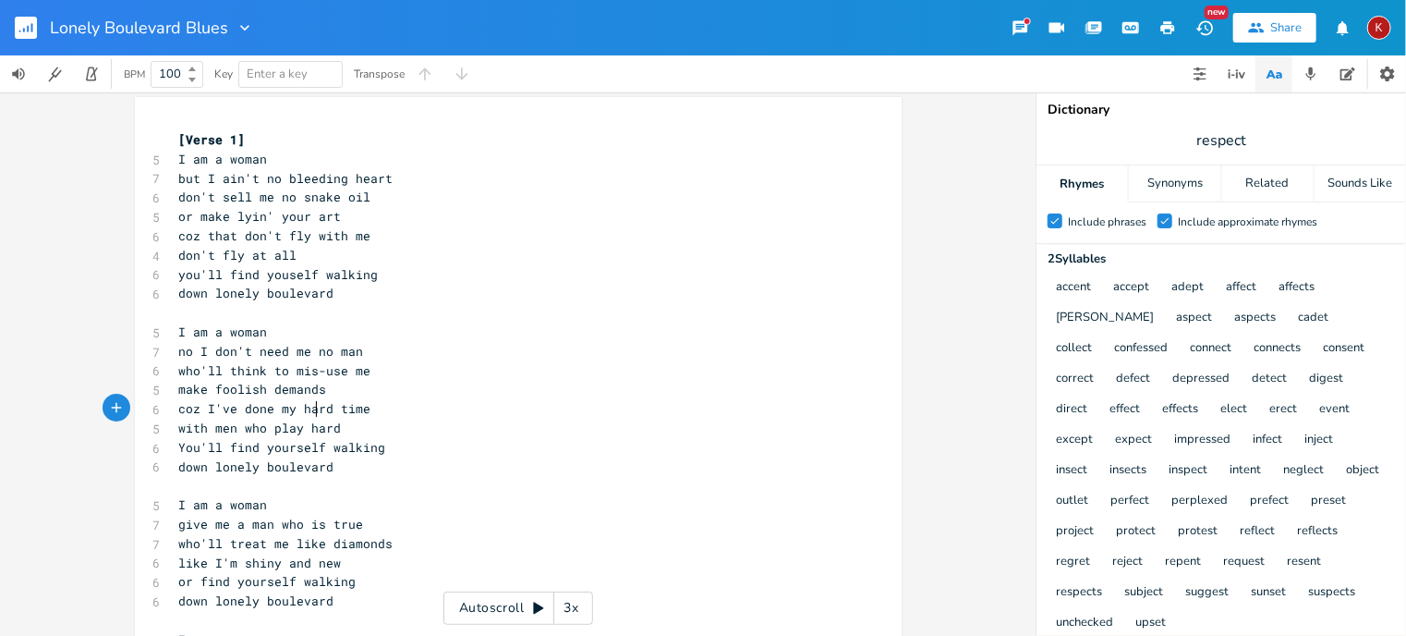
click at [309, 410] on span "coz I've done my hard time" at bounding box center [275, 408] width 192 height 17
click at [176, 405] on pre "coz I've done my time" at bounding box center [509, 408] width 667 height 19
type textarea "yeah,"
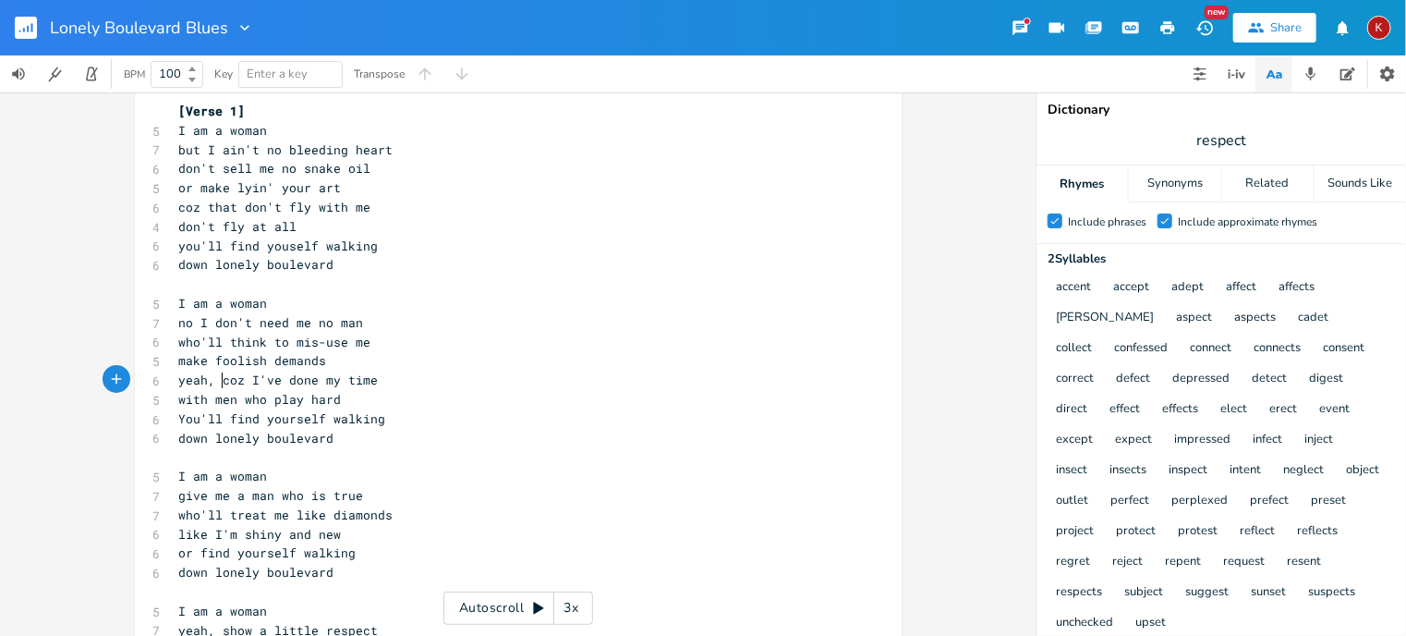
scroll to position [40, 0]
click at [179, 224] on span "don't fly at all" at bounding box center [238, 221] width 118 height 17
type textarea "it"
click at [179, 317] on span "no I don't need me no man" at bounding box center [271, 317] width 185 height 17
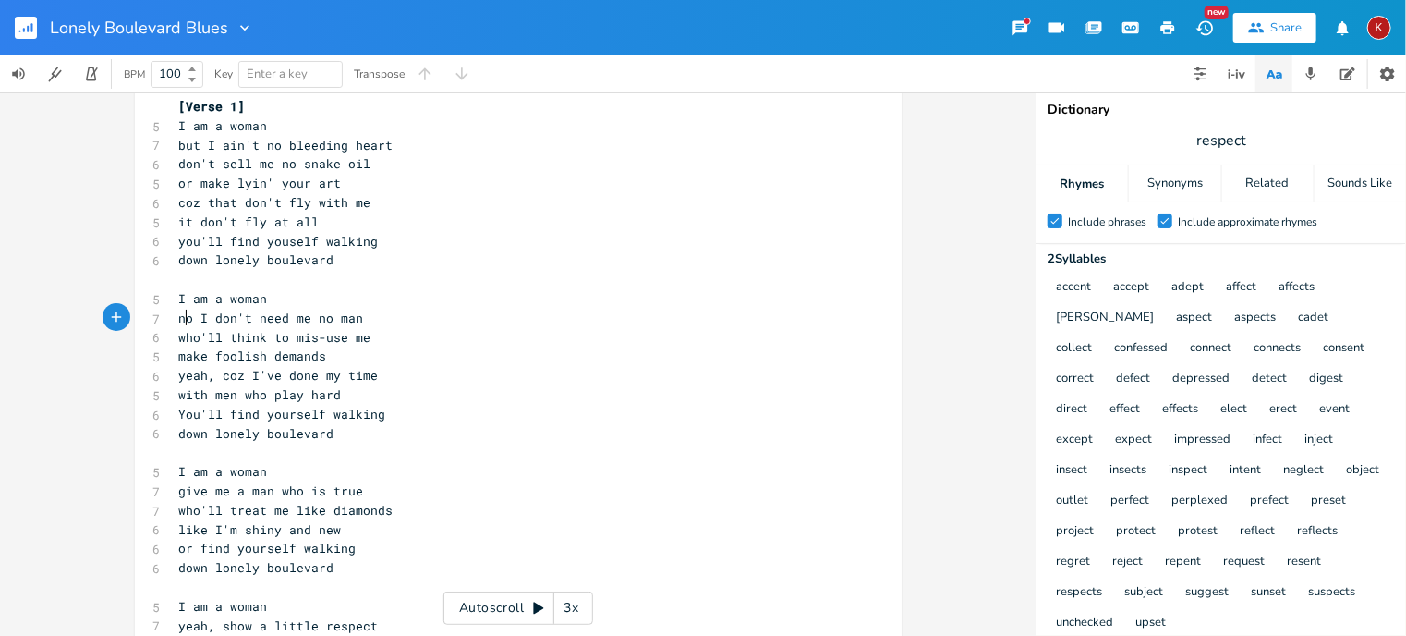
click at [179, 317] on span "no I don't need me no man" at bounding box center [271, 317] width 185 height 17
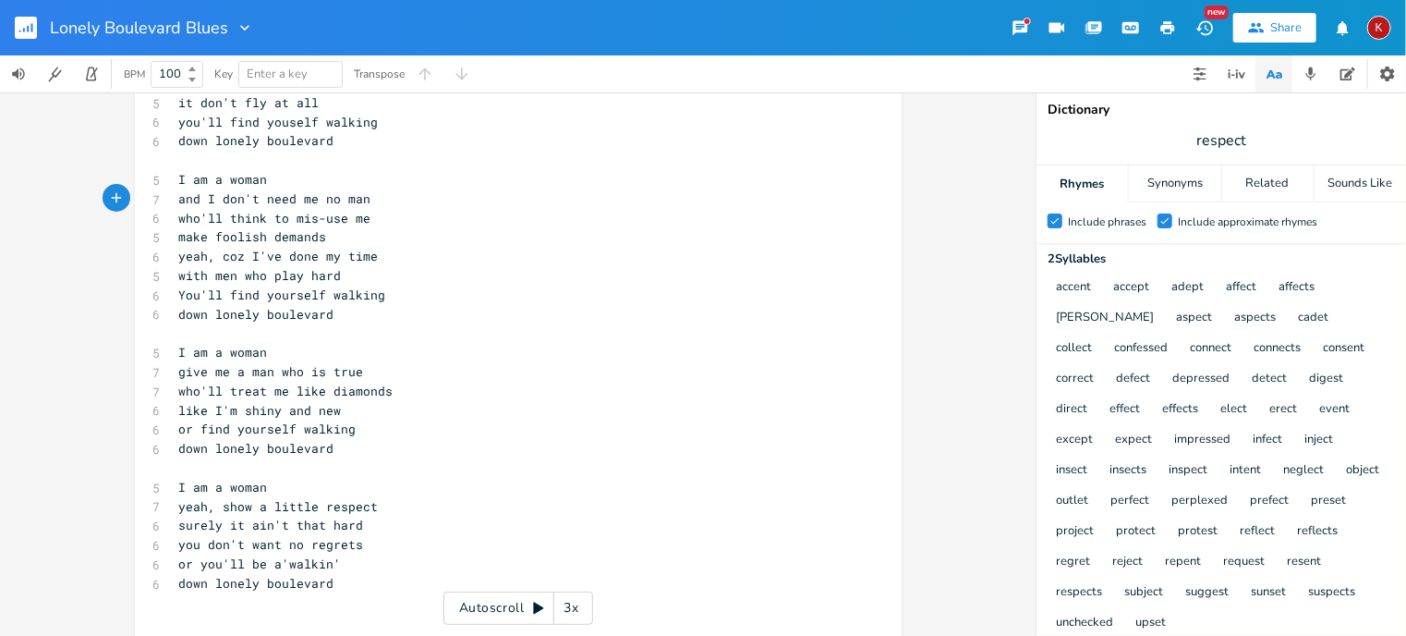
scroll to position [161, 0]
type textarea "and"
drag, startPoint x: 336, startPoint y: 410, endPoint x: 212, endPoint y: 407, distance: 124.8
click at [212, 407] on pre "like I'm shiny and new" at bounding box center [509, 408] width 667 height 19
type textarea "a precious jewel"
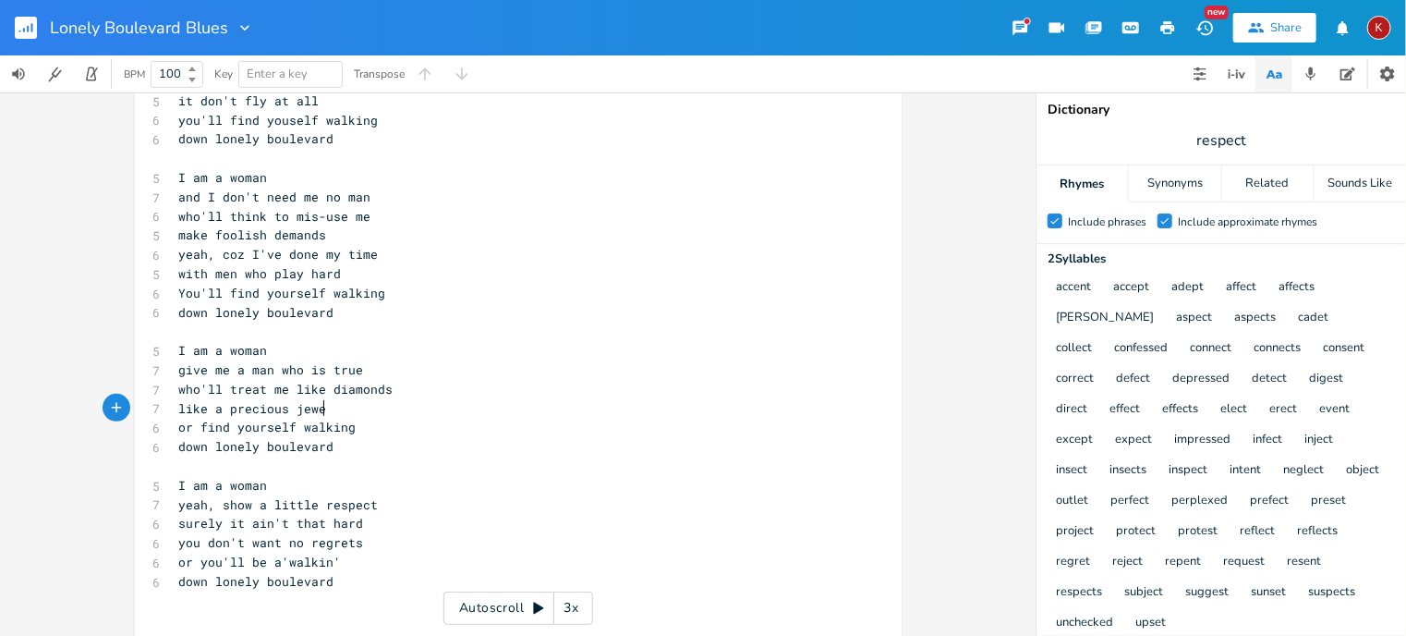
scroll to position [0, 88]
type textarea "treat me like diamonds"
drag, startPoint x: 389, startPoint y: 387, endPoint x: 225, endPoint y: 382, distance: 163.6
click at [225, 382] on pre "who'll treat me like diamonds" at bounding box center [509, 389] width 667 height 19
click at [383, 394] on pre "who'll treat me like diamonds" at bounding box center [509, 389] width 667 height 19
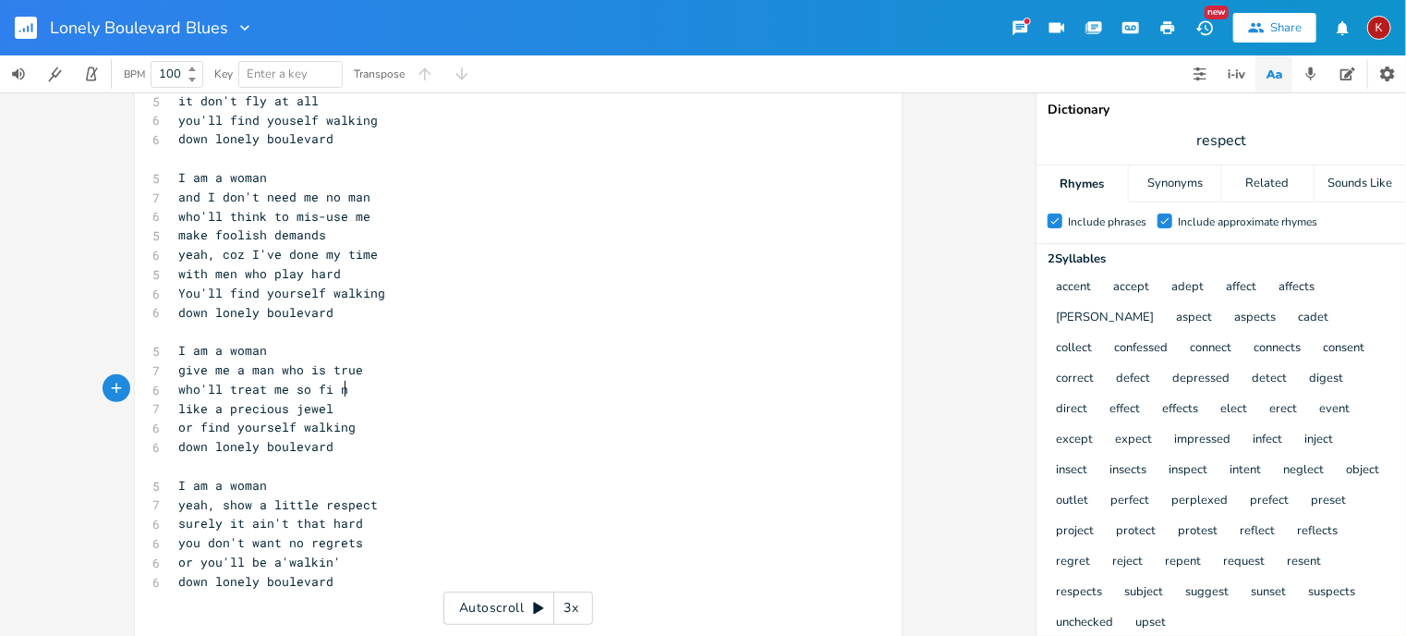
scroll to position [0, 38]
type textarea "so fi ne"
type textarea "ne"
click at [176, 387] on pre "who'll treat me so fine" at bounding box center [509, 389] width 667 height 19
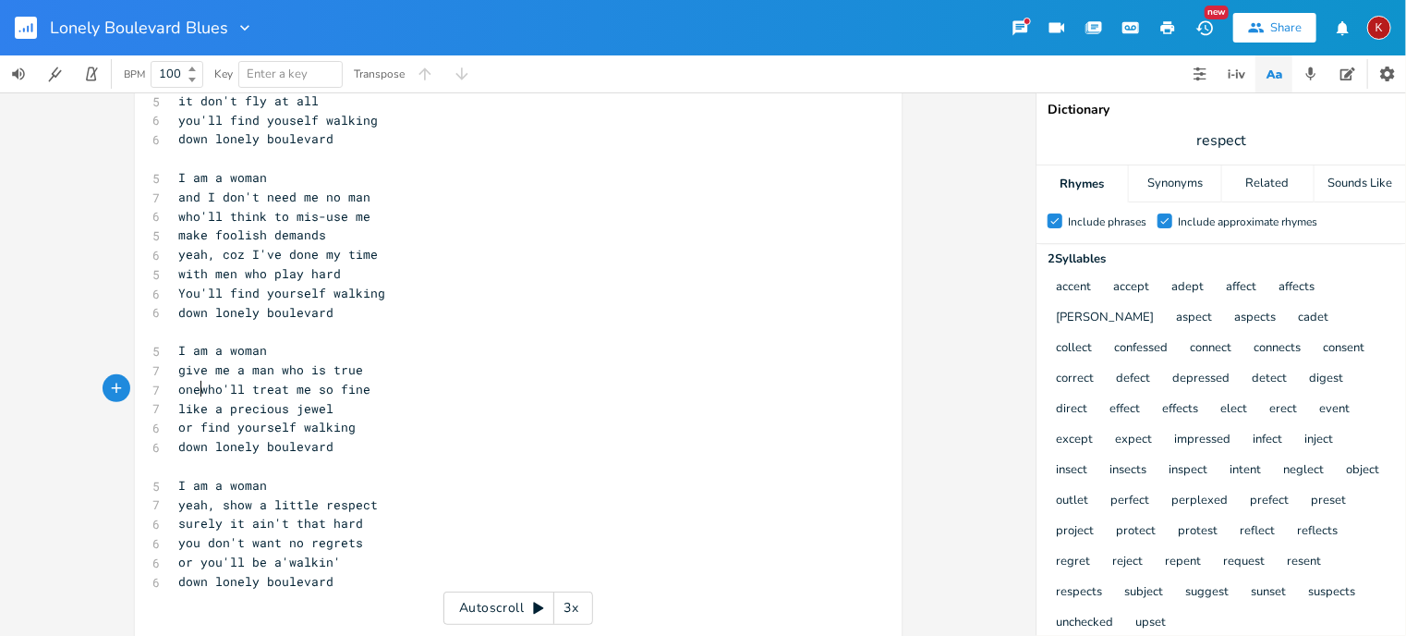
type textarea "one"
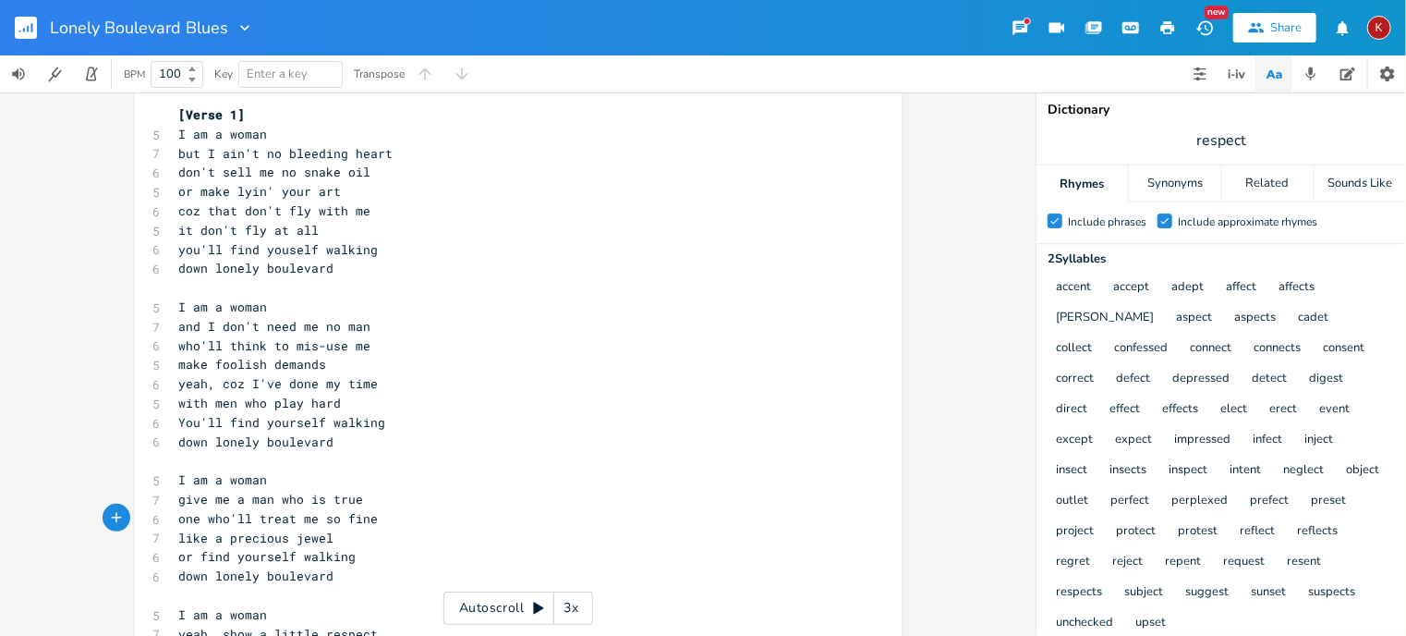
scroll to position [37, 0]
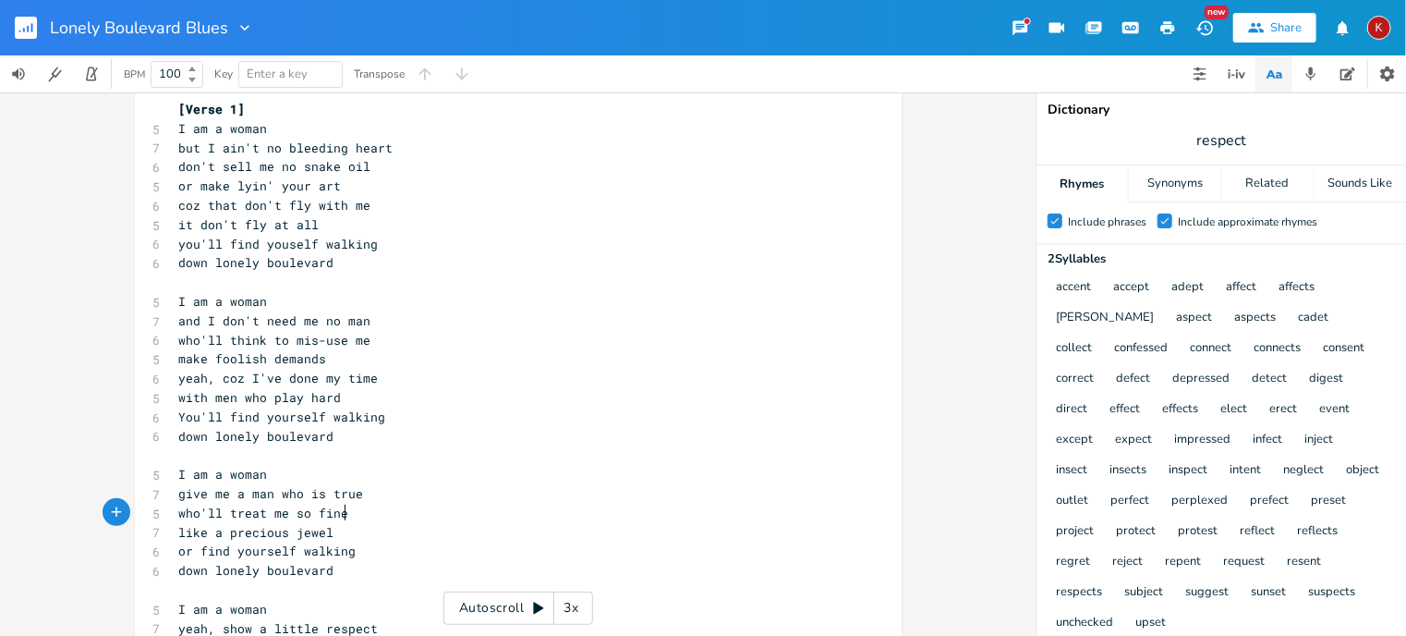
click at [358, 513] on pre "who'll treat me so fine" at bounding box center [509, 512] width 667 height 19
type textarea "like"
click at [223, 535] on span "like a precious jewel" at bounding box center [256, 532] width 155 height 17
click at [281, 535] on pre "precious jewel" at bounding box center [509, 532] width 667 height 19
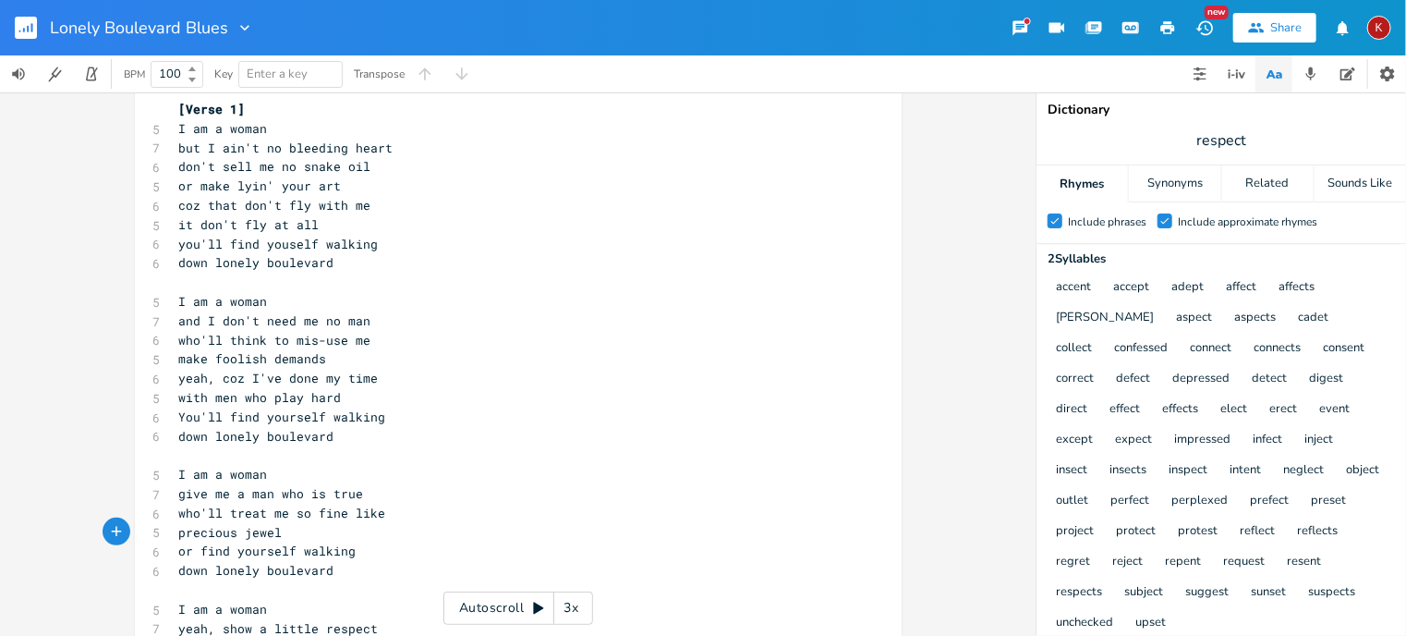
type textarea "s"
click at [176, 529] on pre "precious jewels" at bounding box center [509, 532] width 667 height 19
type textarea "like"
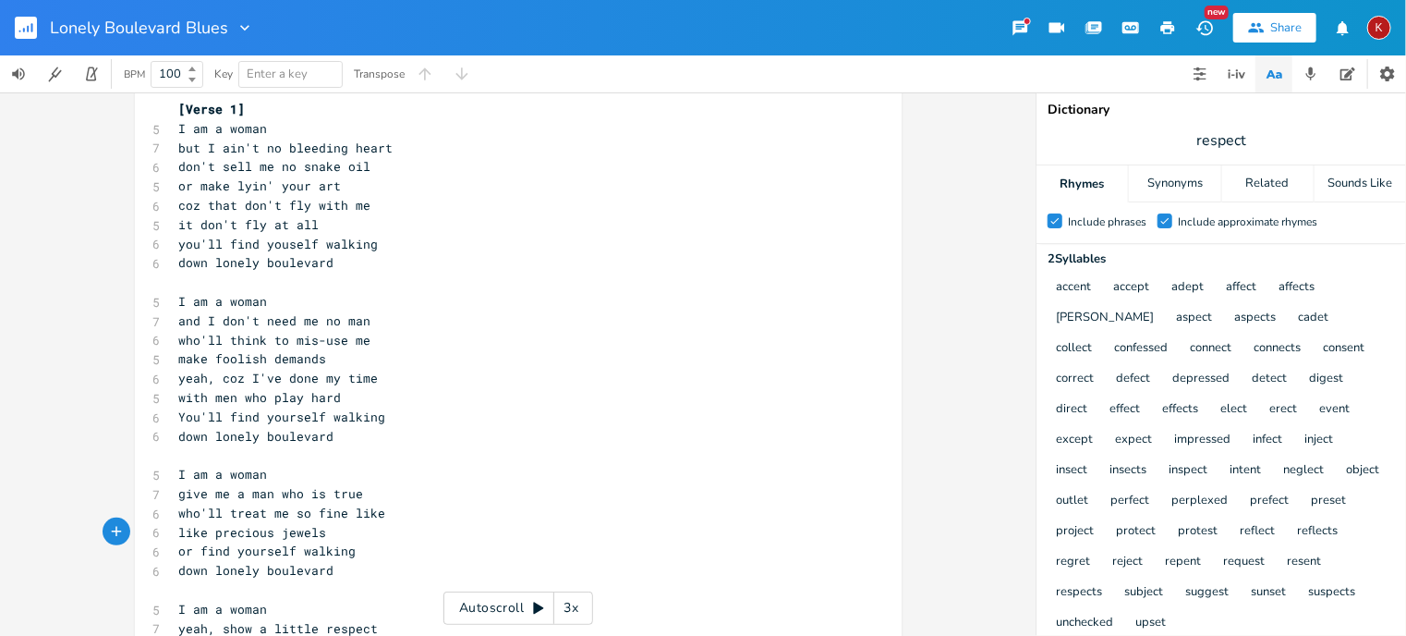
click at [384, 514] on pre "who'll treat me so fine like" at bounding box center [509, 512] width 667 height 19
click at [179, 510] on span "who'll treat me so fine" at bounding box center [264, 512] width 170 height 17
type textarea "one"
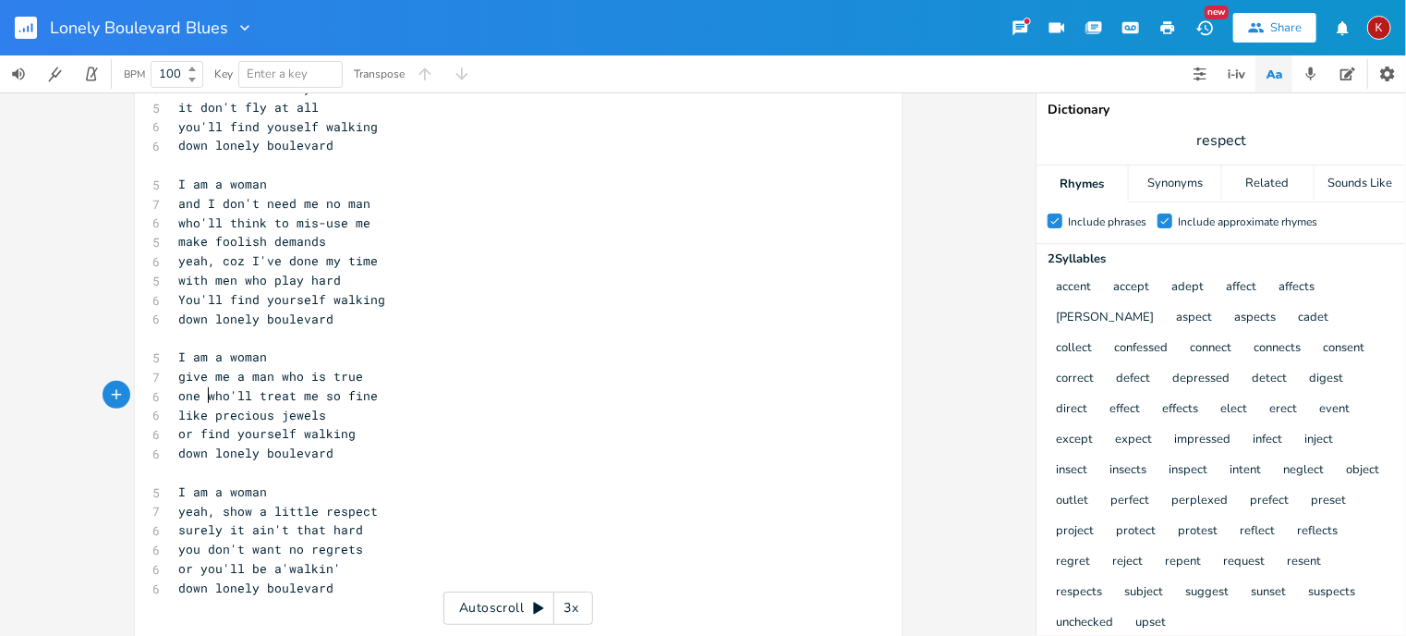
scroll to position [200, 0]
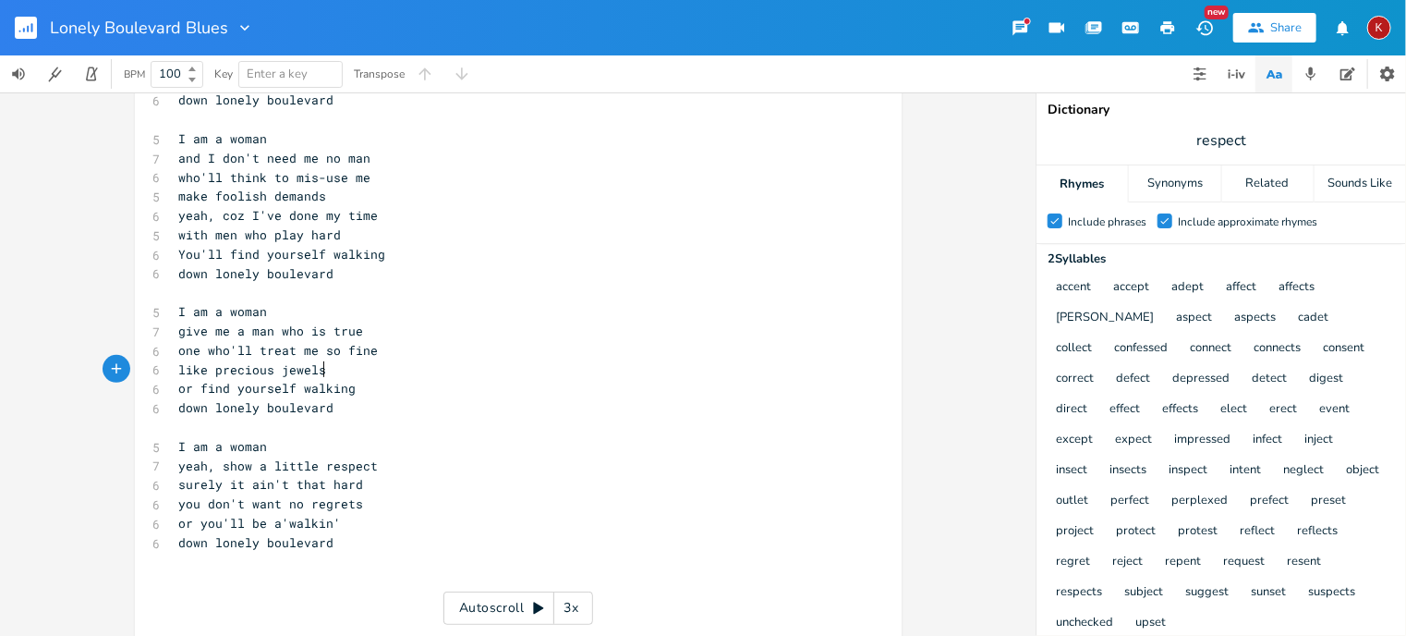
click at [323, 370] on pre "like precious jewels" at bounding box center [509, 369] width 667 height 19
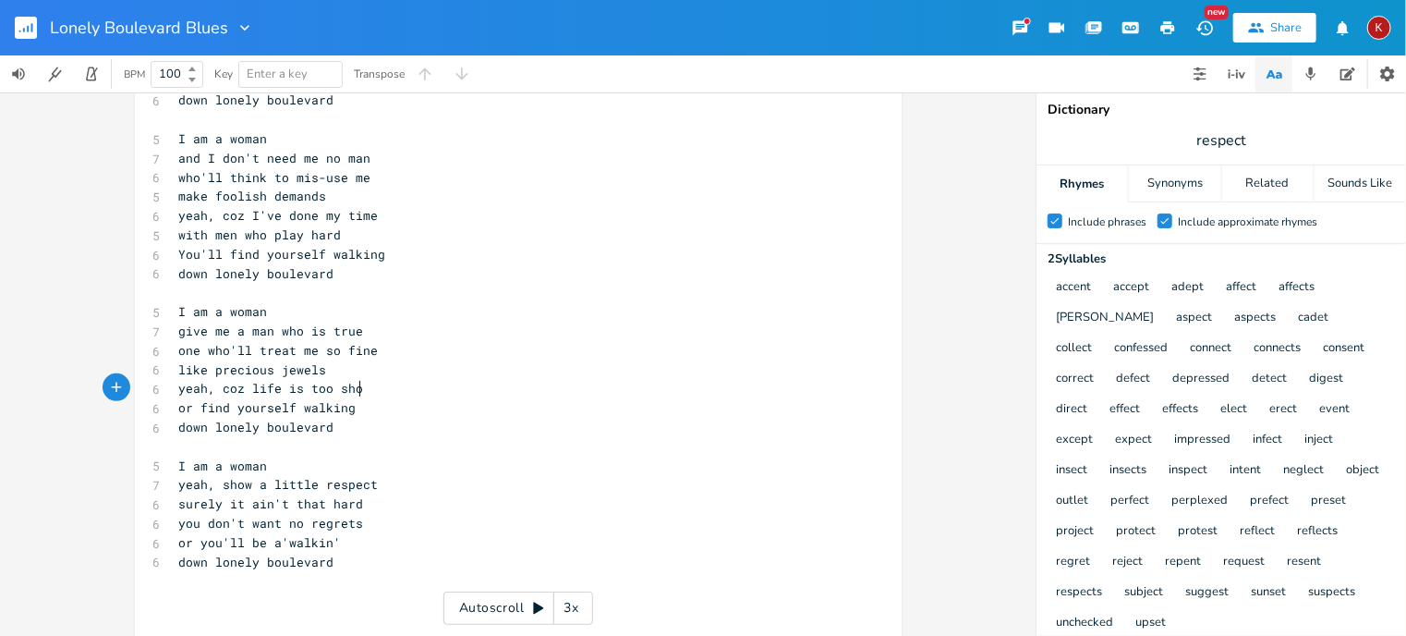
type textarea "yeah, coz life is too short"
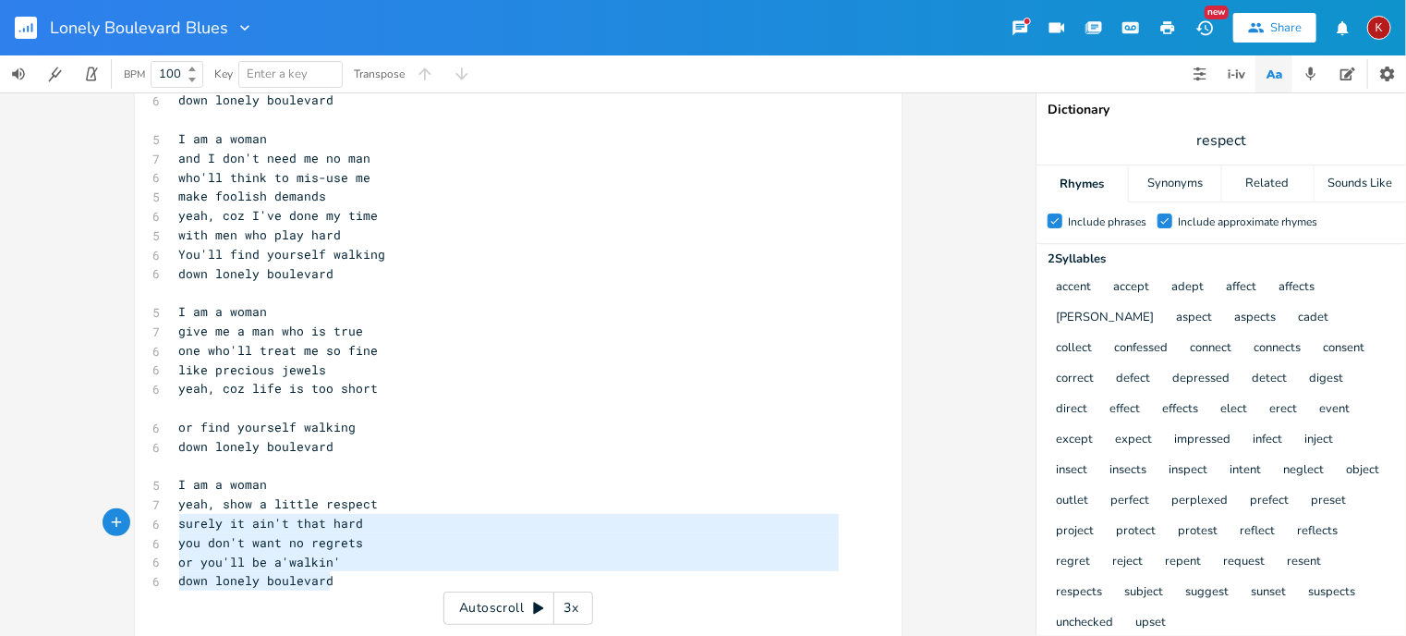
type textarea "I am a woman yeah, show a little respect surely it ain't that hard you don't wa…"
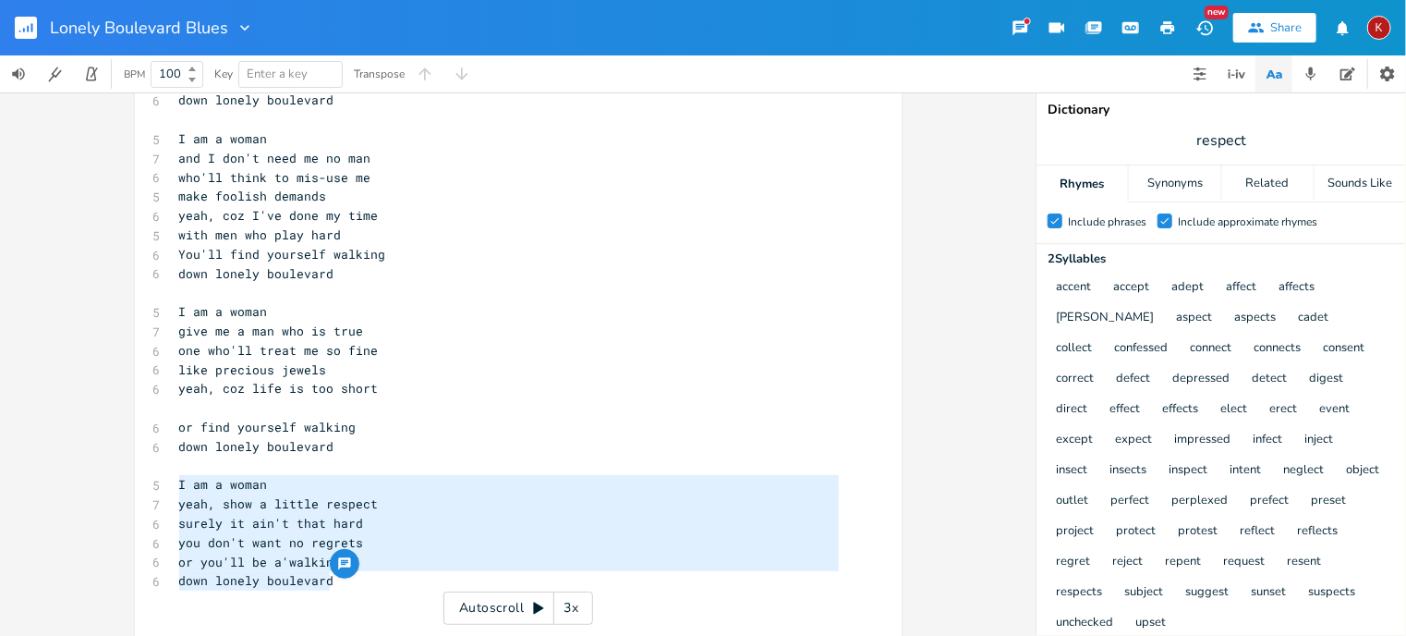
drag, startPoint x: 342, startPoint y: 583, endPoint x: 120, endPoint y: 481, distance: 243.9
click at [120, 481] on div "I am a woman yeah, show a little respect surely it ain't that hard you don't wa…" at bounding box center [518, 363] width 1036 height 543
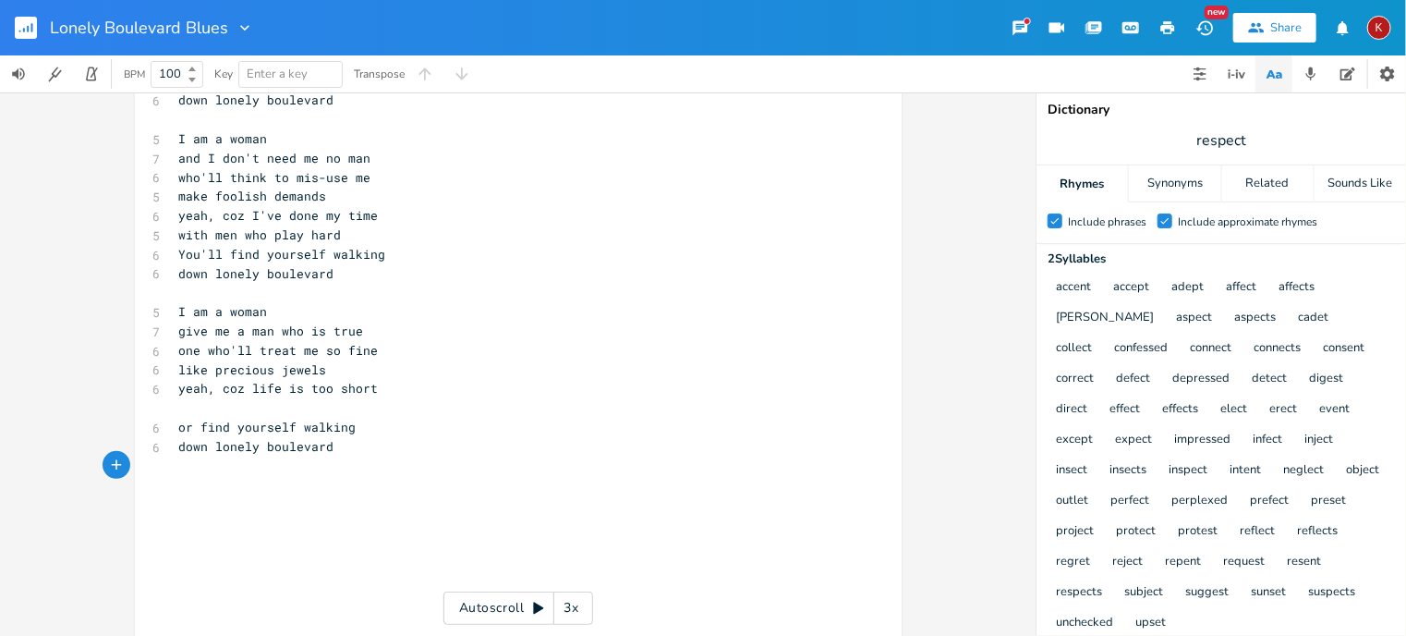
click at [188, 407] on pre "​" at bounding box center [509, 407] width 667 height 19
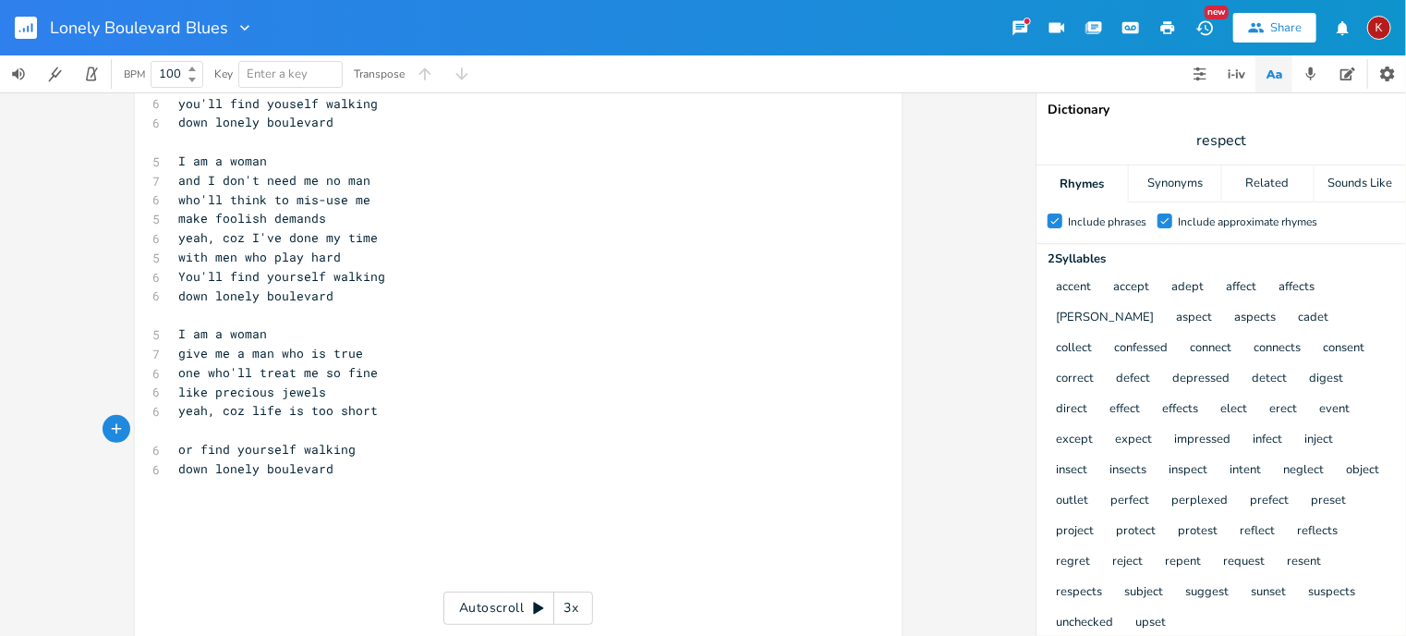
scroll to position [198, 0]
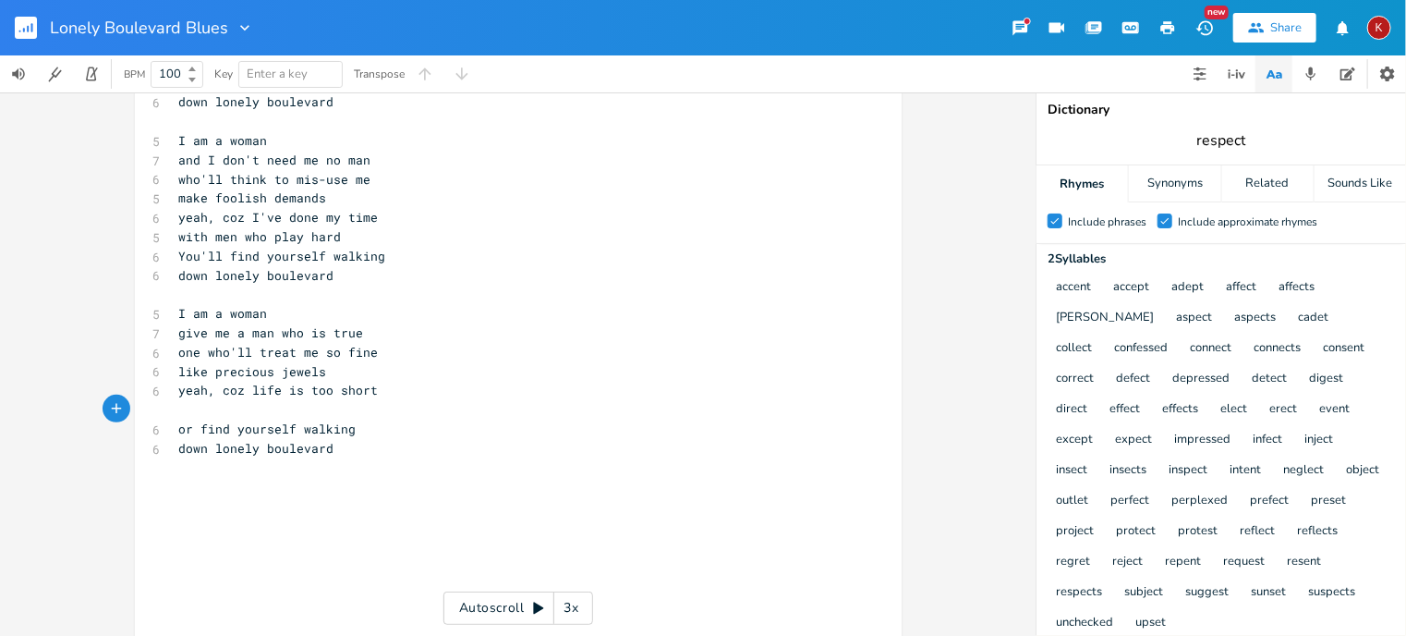
click at [1219, 133] on input "respect" at bounding box center [1220, 140] width 49 height 20
type input "hard"
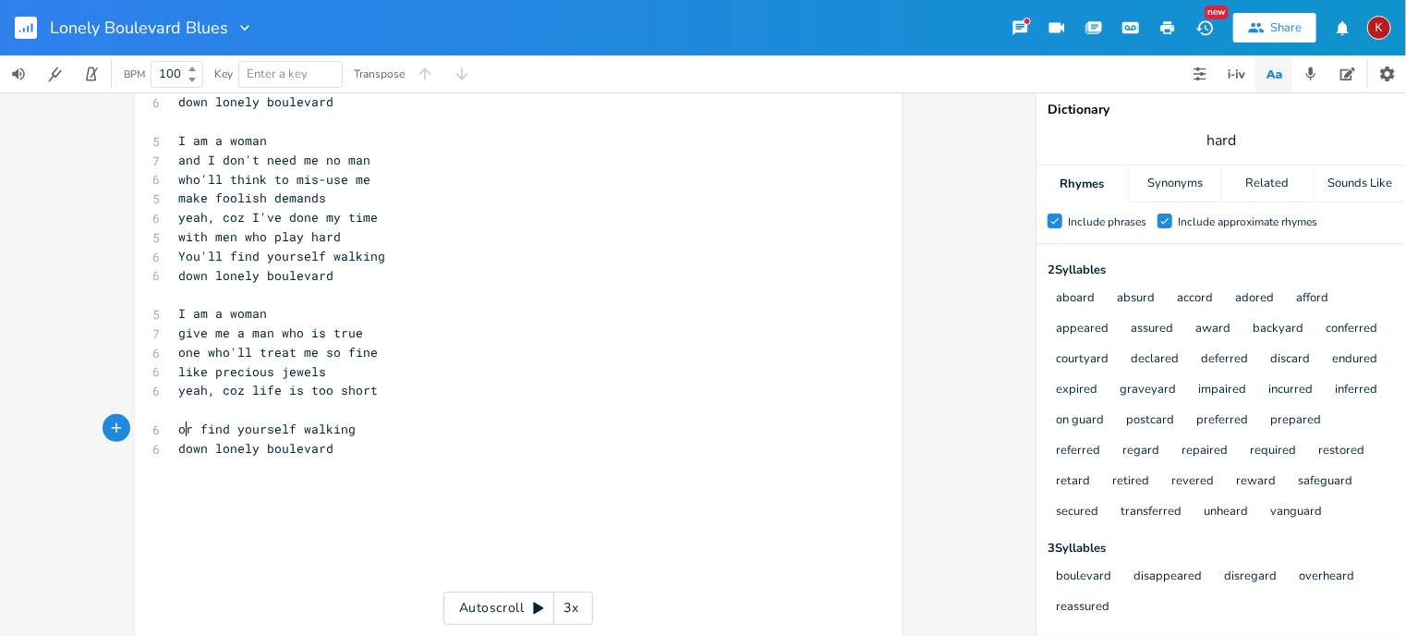
scroll to position [0, 0]
click at [179, 432] on span "or find yourself walking" at bounding box center [267, 428] width 177 height 17
type textarea "you'll"
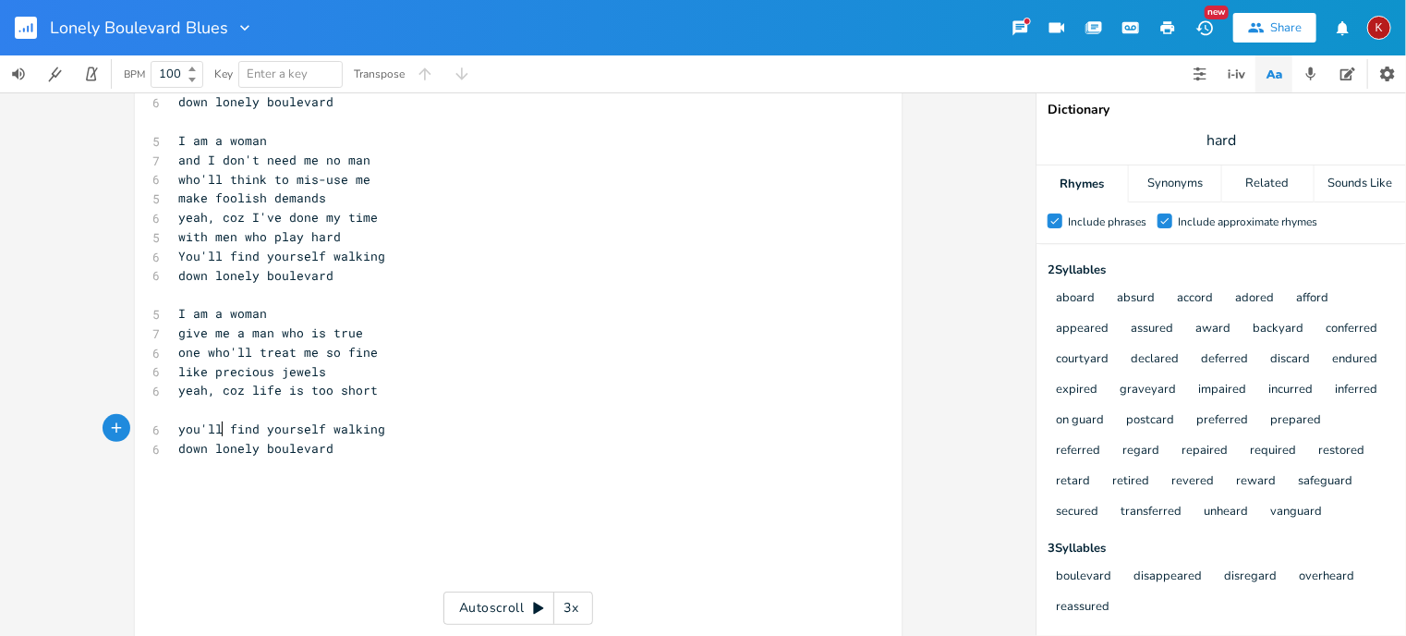
click at [188, 410] on pre "​" at bounding box center [509, 409] width 667 height 19
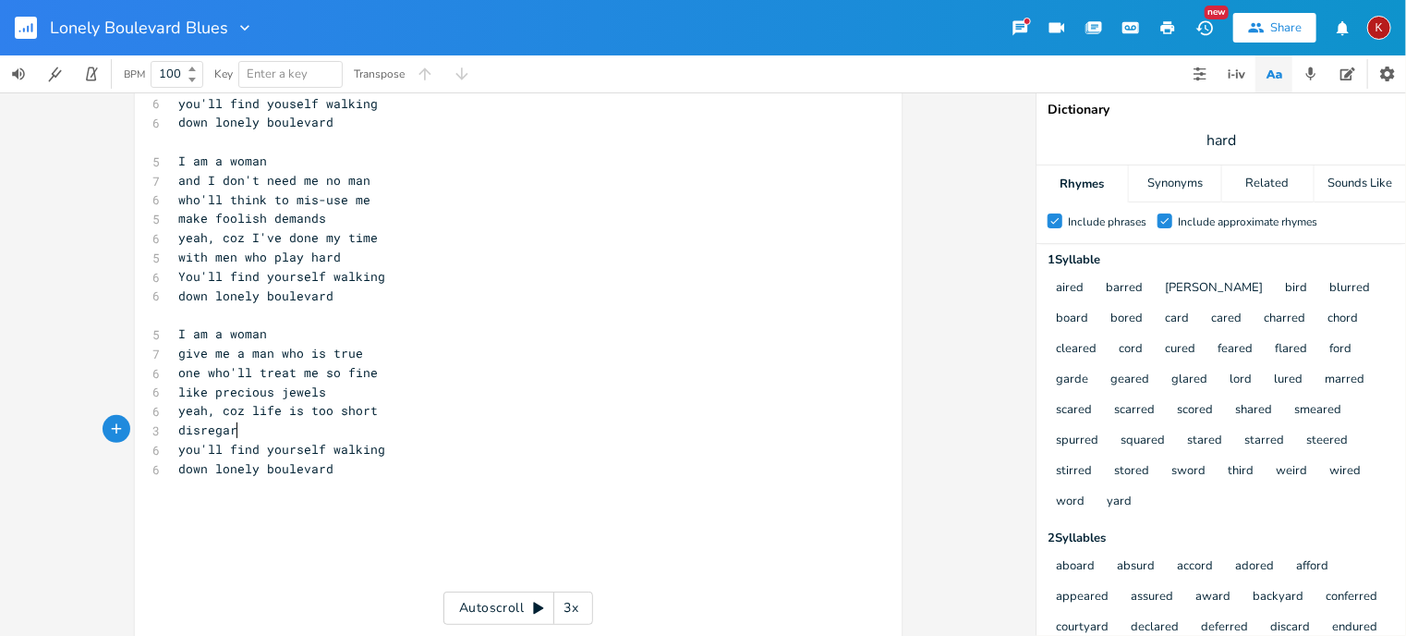
scroll to position [0, 51]
type textarea "disregard"
click at [176, 433] on pre "disregard" at bounding box center [509, 429] width 667 height 19
type textarea "for your"
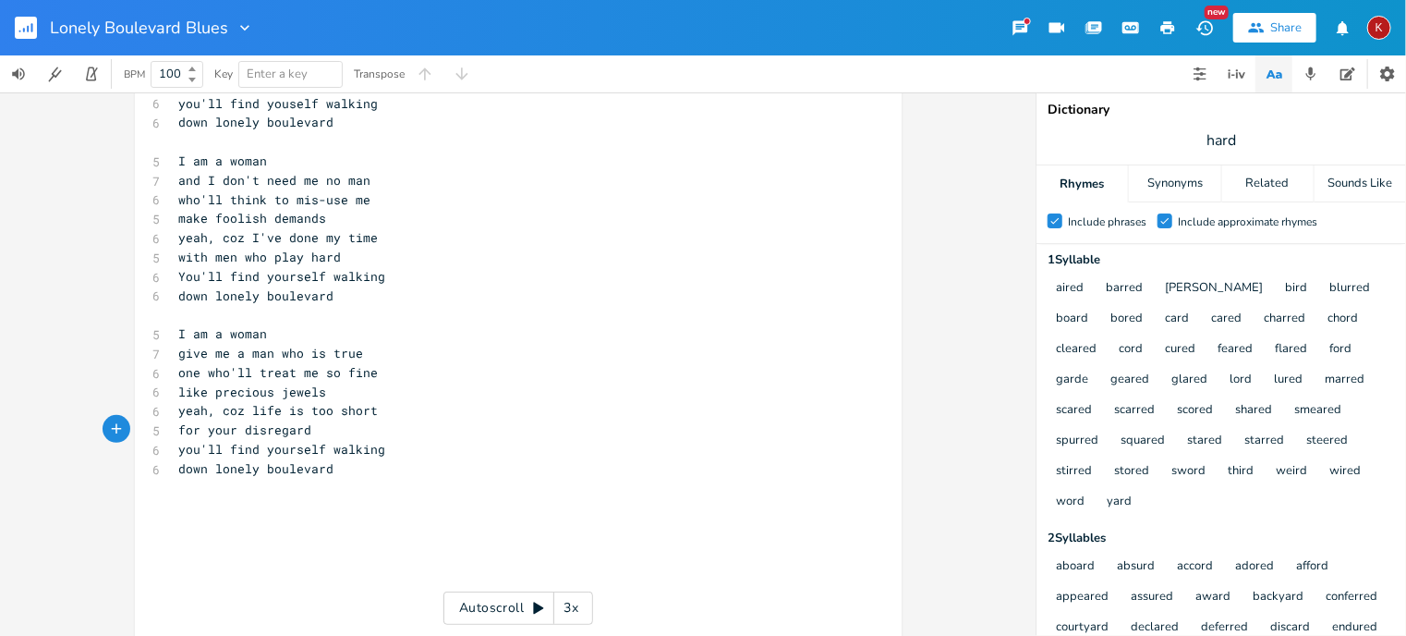
click at [212, 433] on span "for your disregard" at bounding box center [245, 429] width 133 height 17
type textarea "a man's"
type textarea "you'll find yourself walking down lonely boulevard"
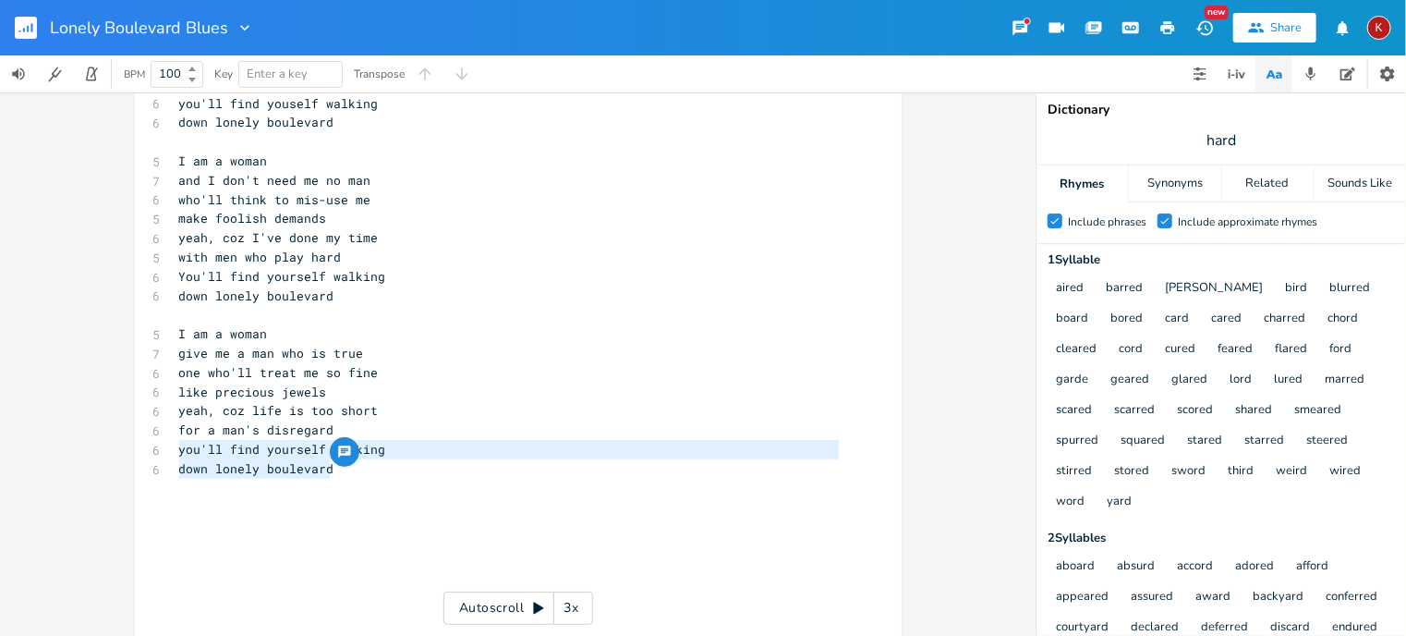
drag, startPoint x: 336, startPoint y: 474, endPoint x: 127, endPoint y: 447, distance: 211.4
click at [127, 447] on div "you'll find yourself walking down lonely boulevard x [Verse 1] 5 I am a woman […" at bounding box center [518, 363] width 1036 height 543
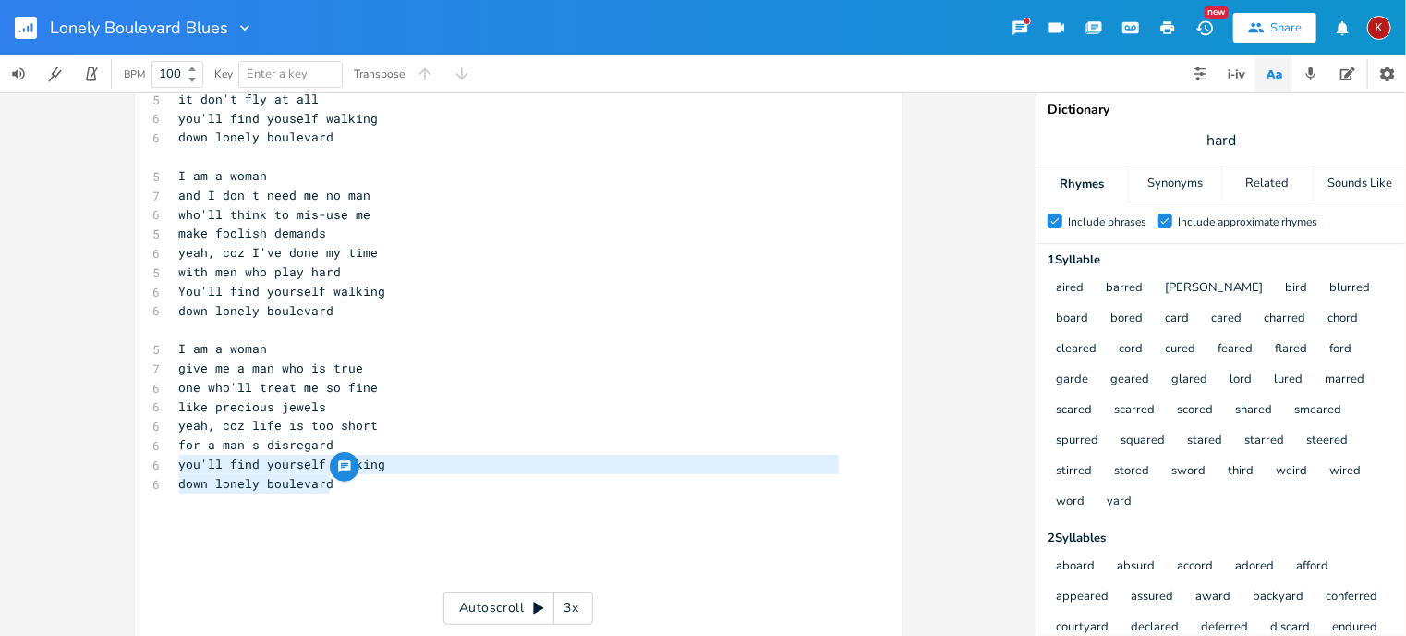
scroll to position [165, 0]
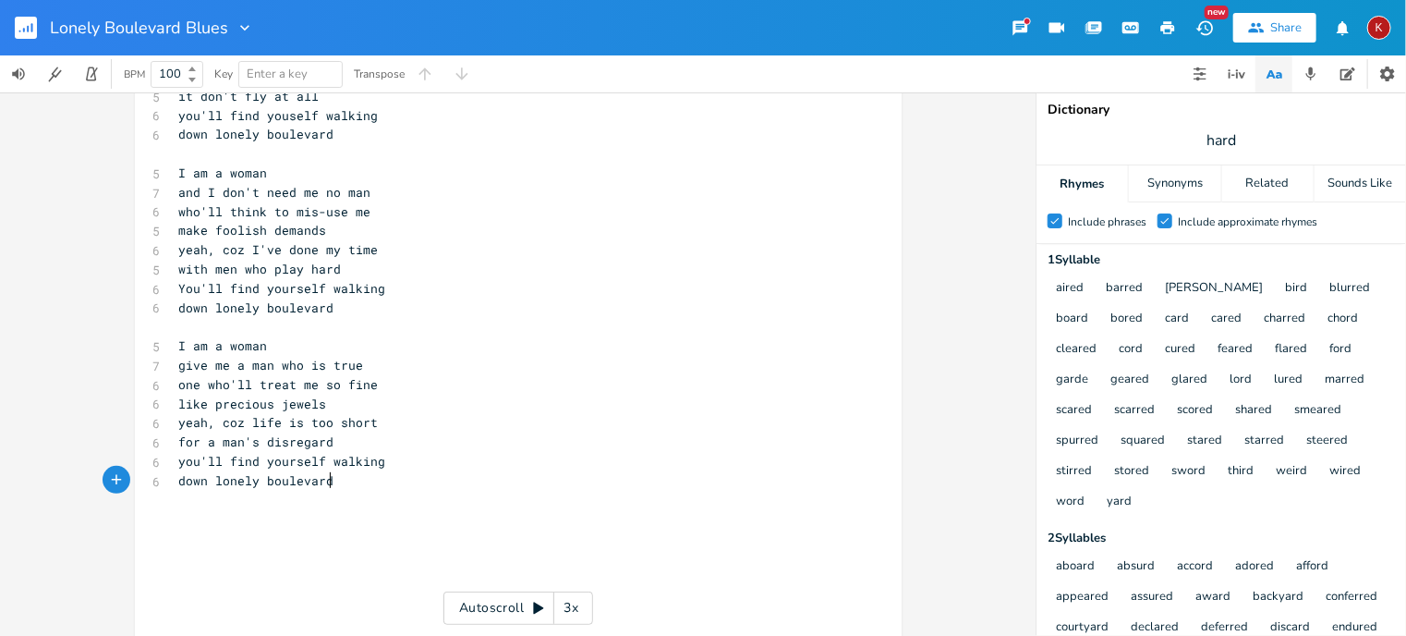
click at [349, 483] on pre "down lonely boulevard" at bounding box center [509, 480] width 667 height 19
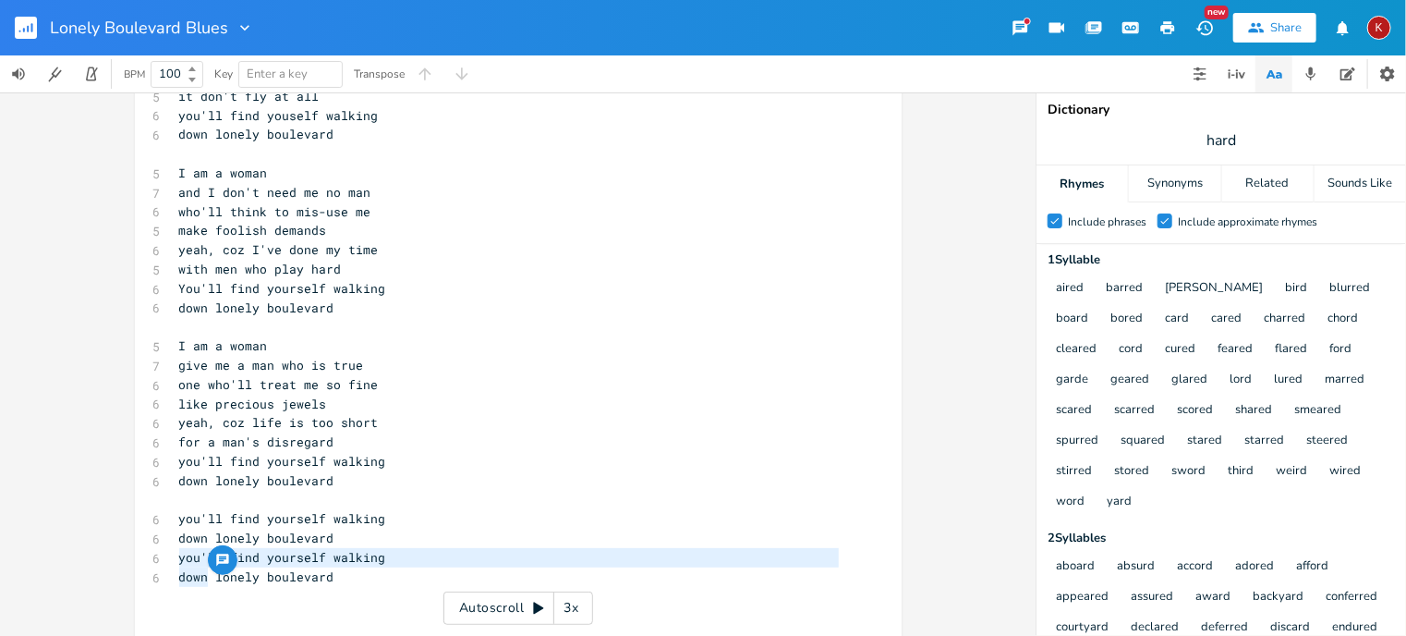
drag, startPoint x: 203, startPoint y: 576, endPoint x: 170, endPoint y: 561, distance: 36.4
click at [176, 561] on div "[Verse 1] 5 I am a woman [DEMOGRAPHIC_DATA] but I ain't no bleeding heart 6 don…" at bounding box center [509, 365] width 667 height 788
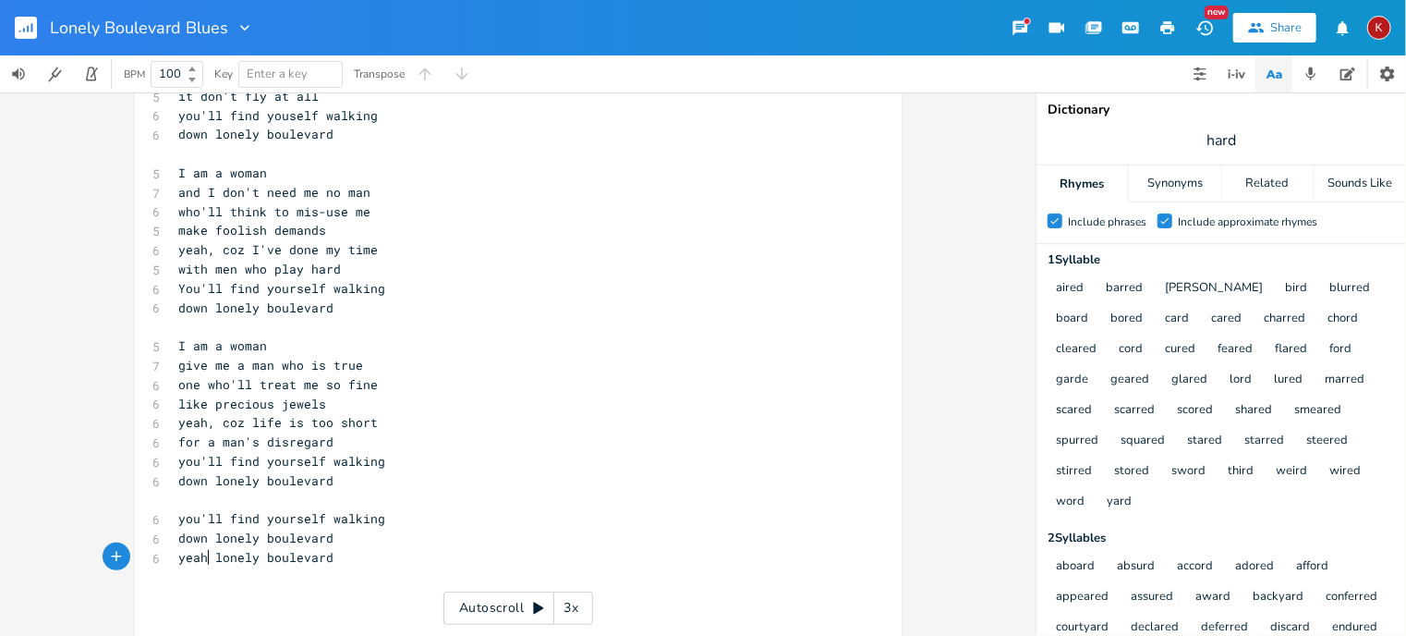
scroll to position [0, 28]
type textarea "yeah,"
click at [334, 541] on pre "down lonely boulevard" at bounding box center [509, 537] width 667 height 19
click at [339, 573] on pre "yeah, lonely boulevard" at bounding box center [509, 576] width 667 height 19
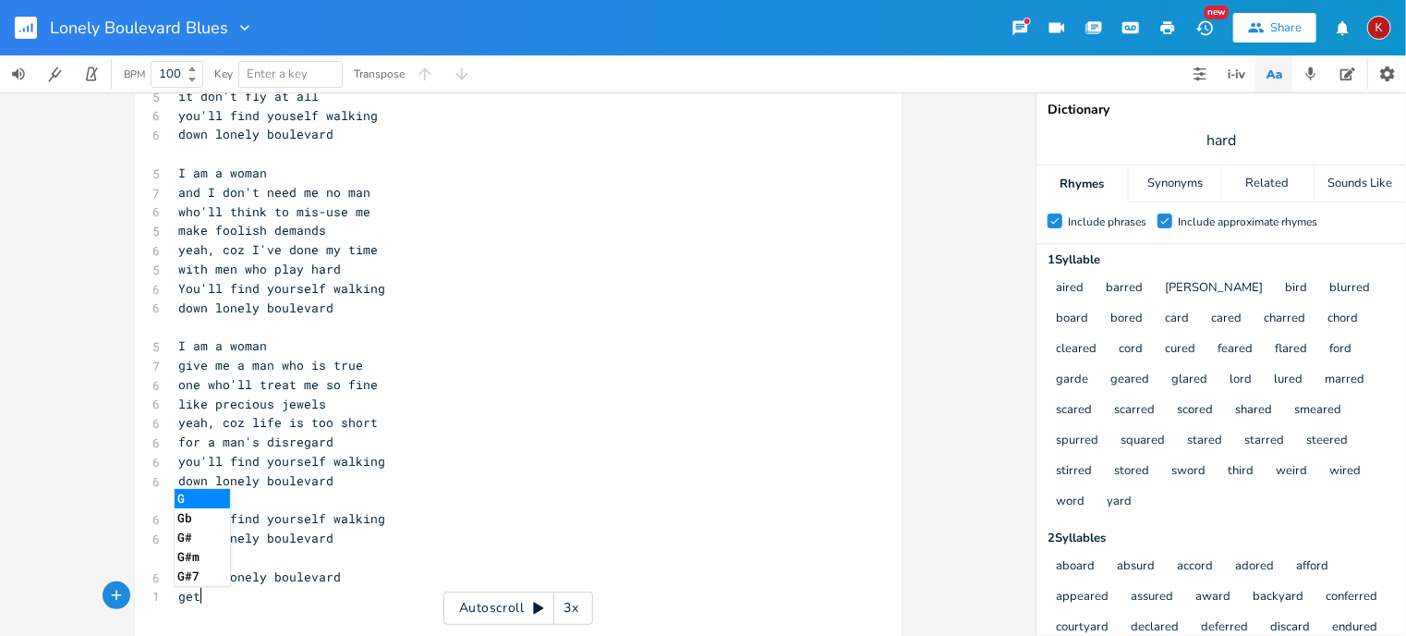
type textarea "get"
type textarea "ot those lonely boulevard blues"
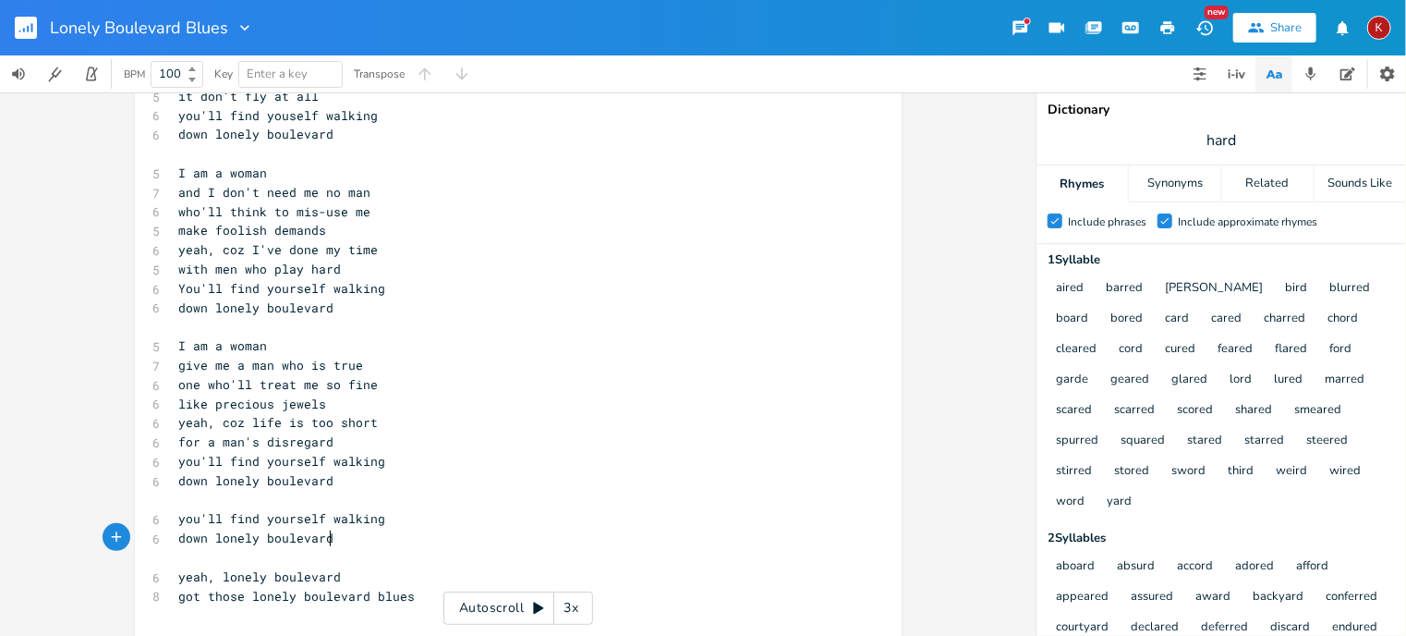
click at [357, 533] on pre "down lonely boulevard" at bounding box center [509, 537] width 667 height 19
type textarea "x2"
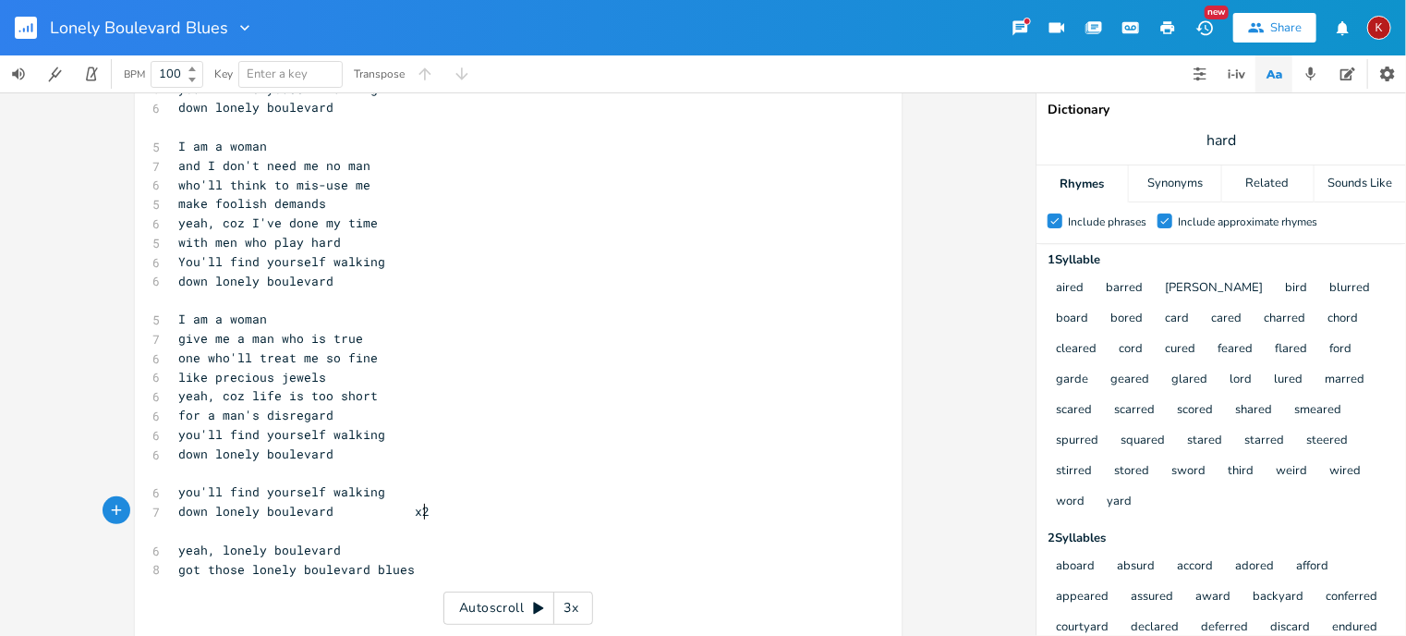
scroll to position [192, 0]
click at [350, 539] on pre "​" at bounding box center [509, 530] width 667 height 19
click at [355, 552] on pre "yeah, lonely boulevard" at bounding box center [509, 549] width 667 height 19
type textarea "x2"
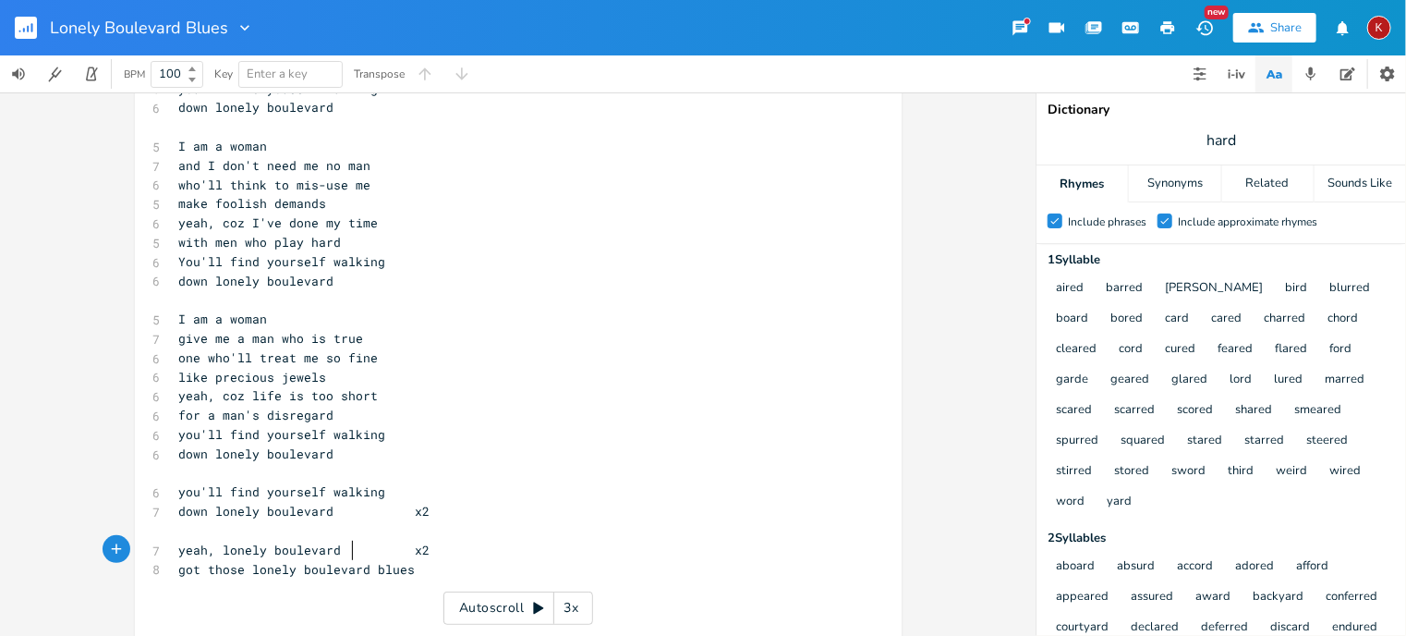
click at [357, 552] on span at bounding box center [372, 549] width 30 height 19
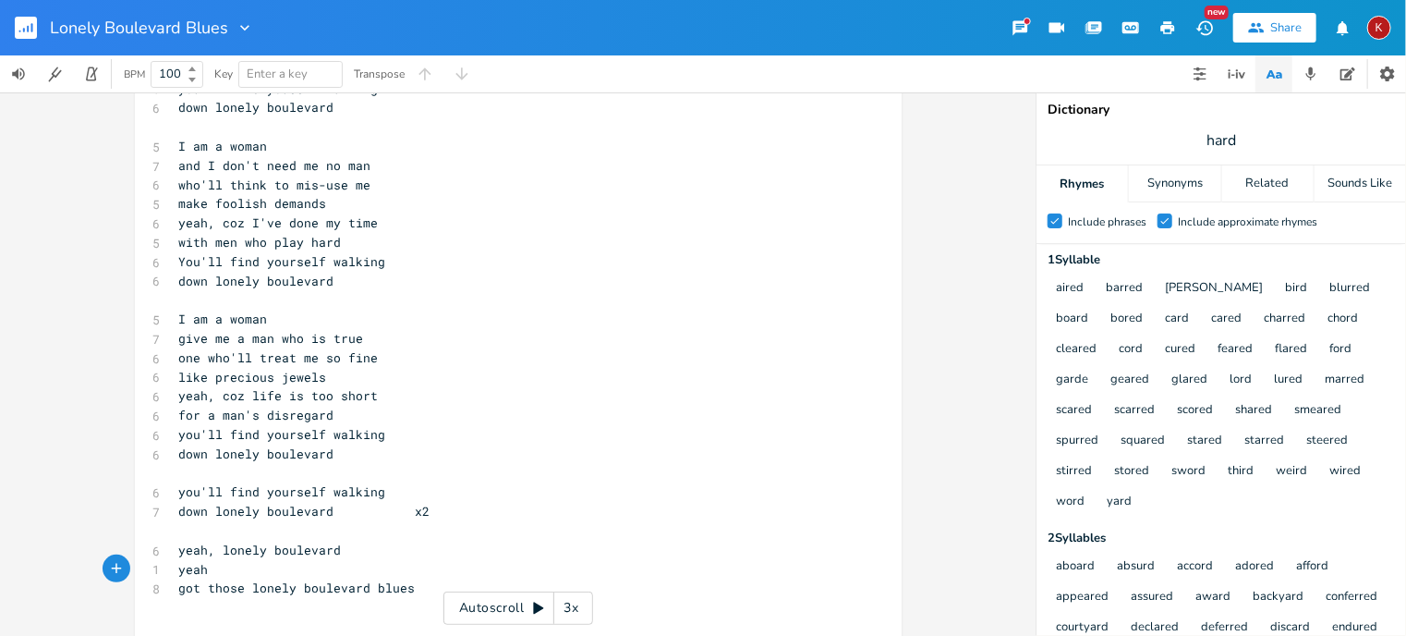
type textarea "yeah."
type textarea ", lonely boulevard"
click at [414, 588] on pre "got those lonely boulevard blues" at bounding box center [509, 587] width 667 height 19
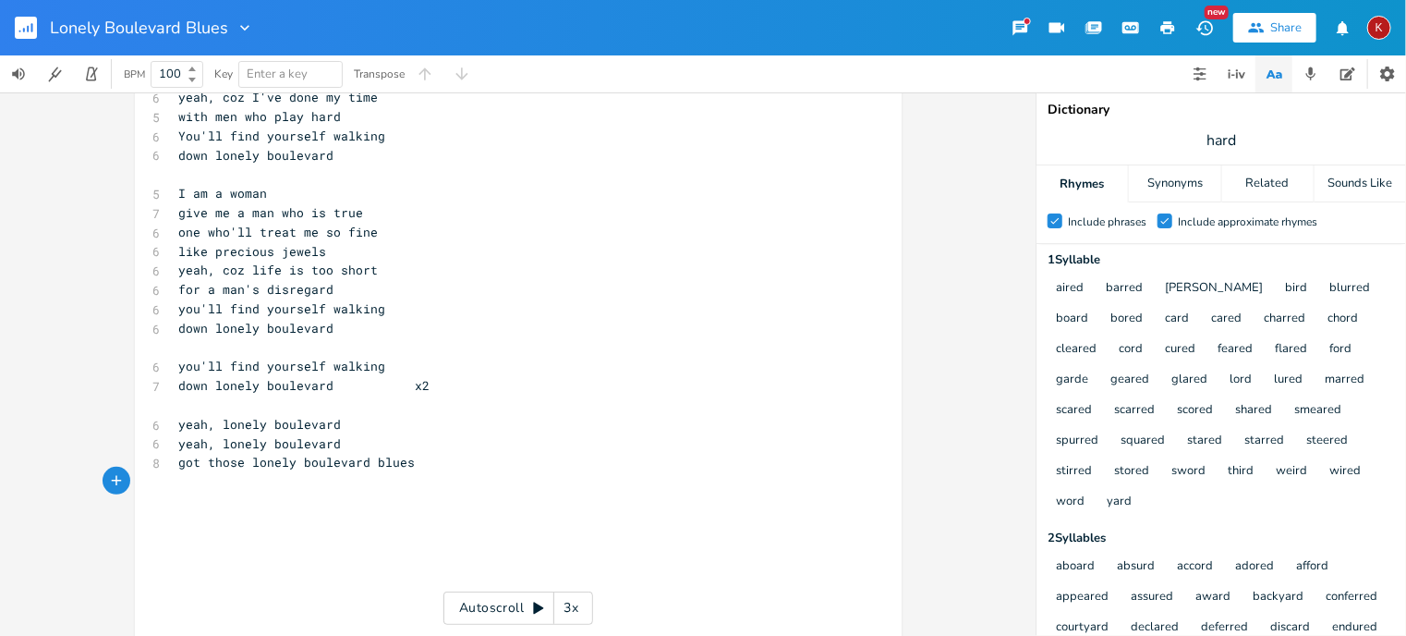
scroll to position [383, 0]
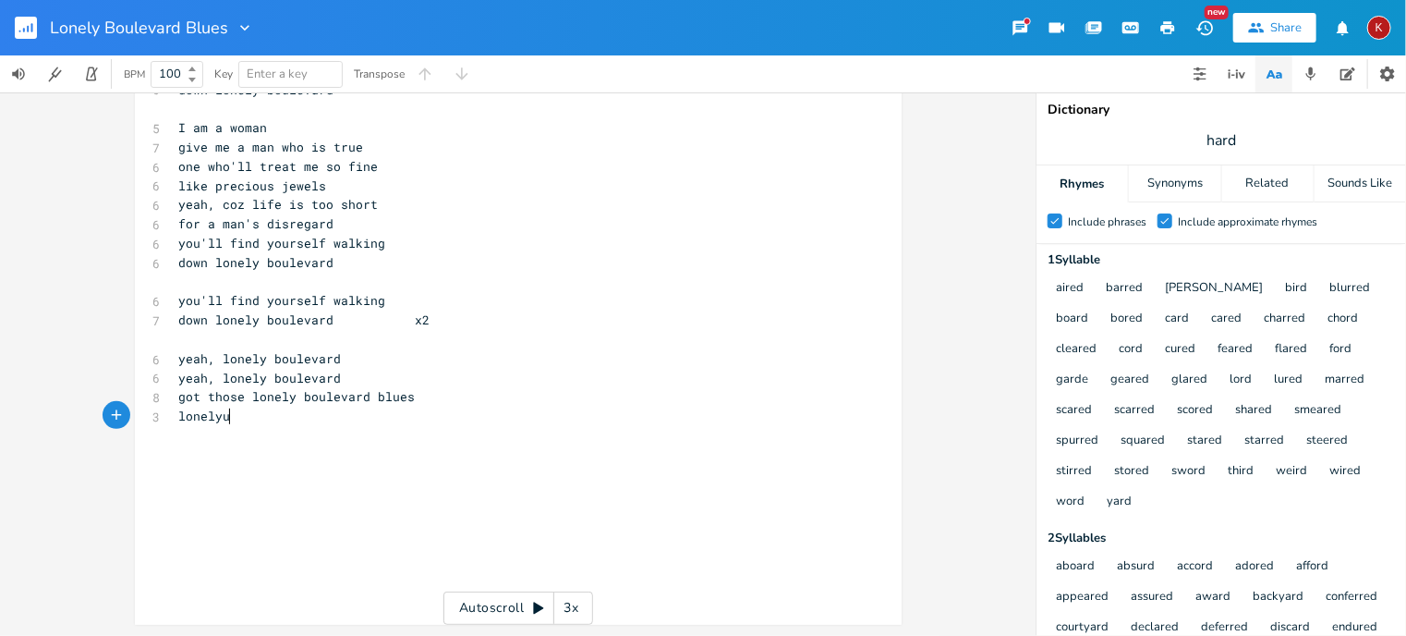
type textarea "lonelyu"
type textarea "boulevard blues"
